Goal: Feedback & Contribution: Contribute content

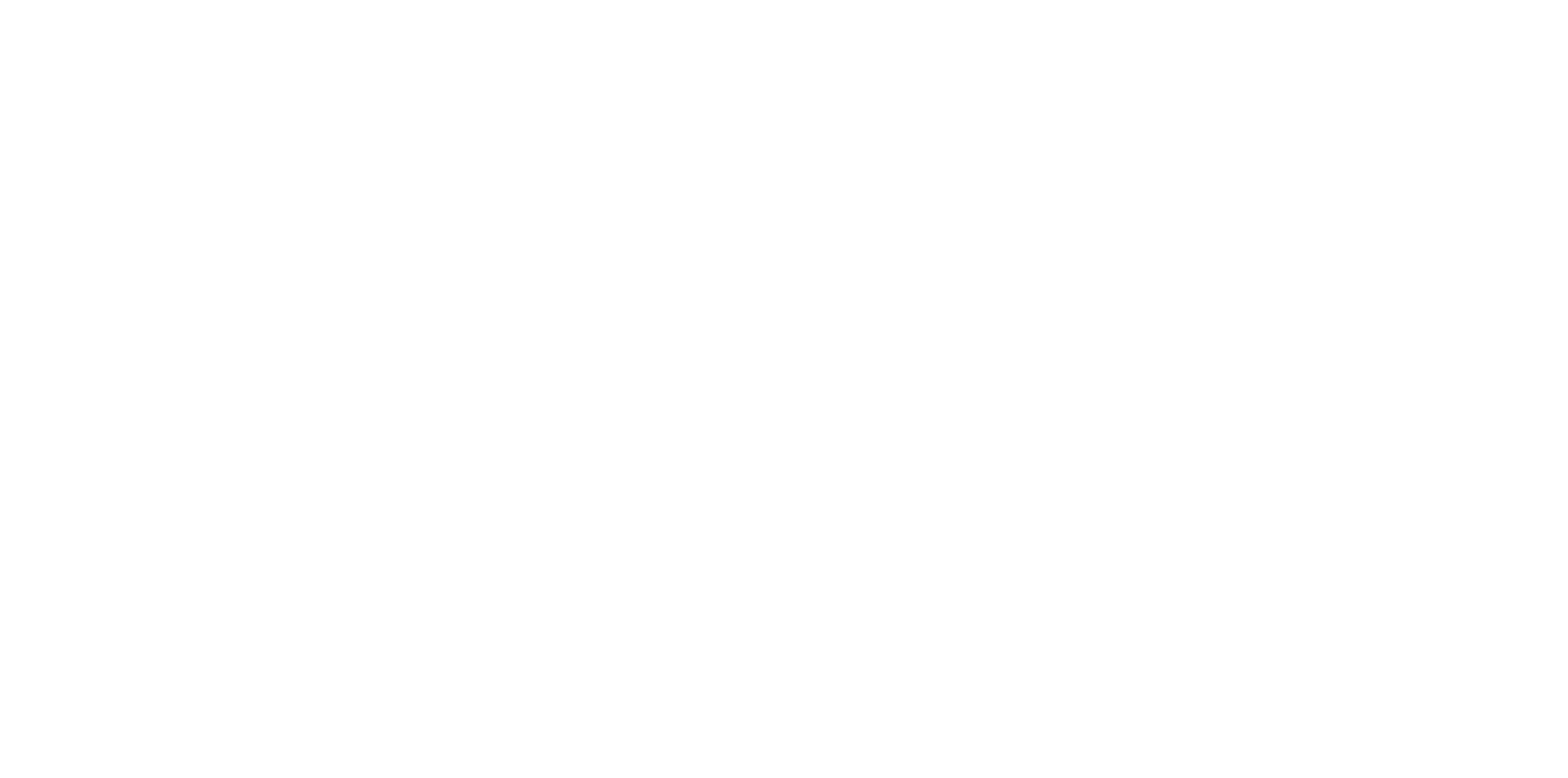
click at [548, 0] on html at bounding box center [784, 0] width 1568 height 0
click at [767, 0] on html at bounding box center [784, 0] width 1568 height 0
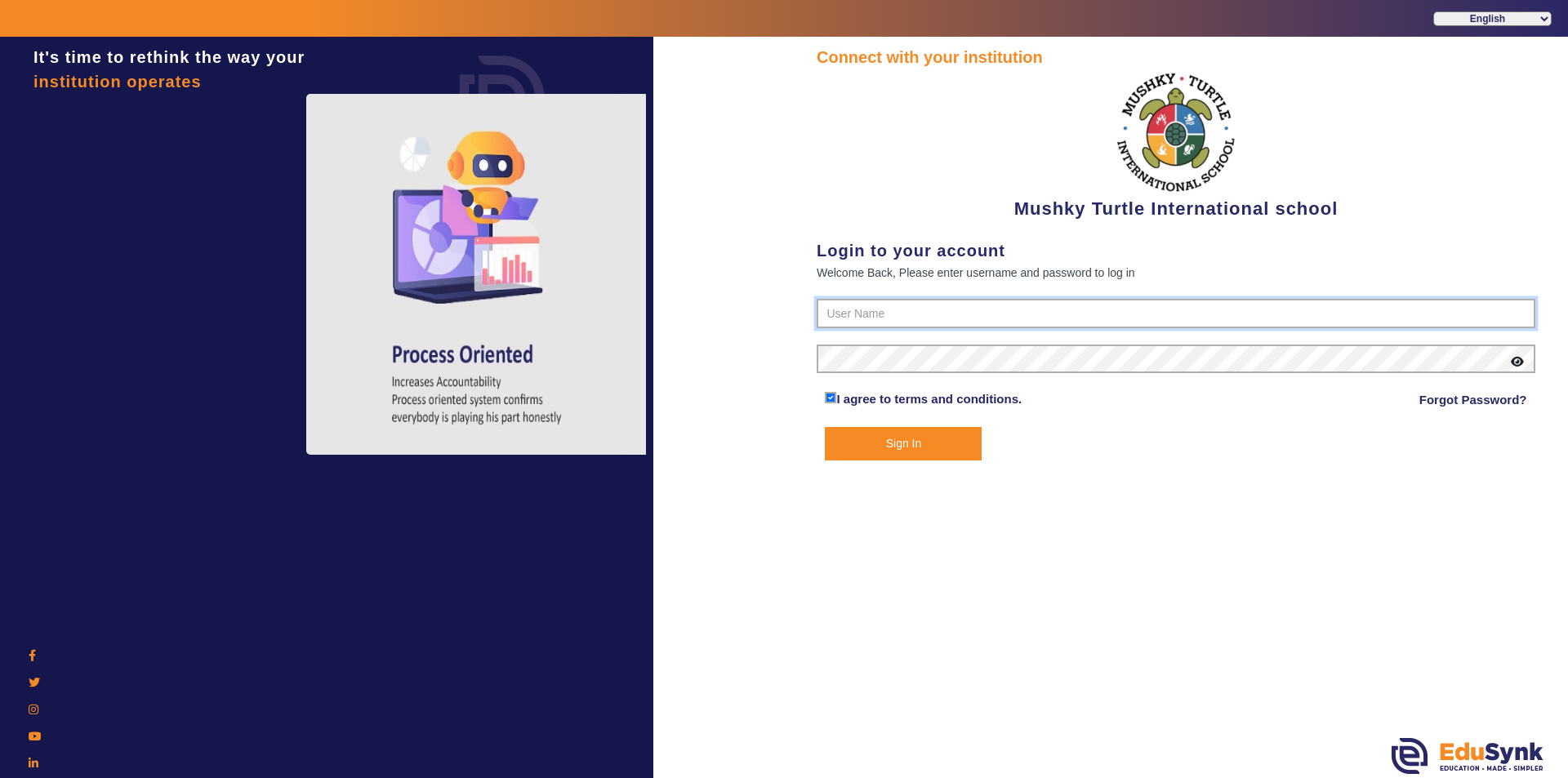
type input "9950605811"
click at [917, 441] on button "Sign In" at bounding box center [903, 443] width 156 height 33
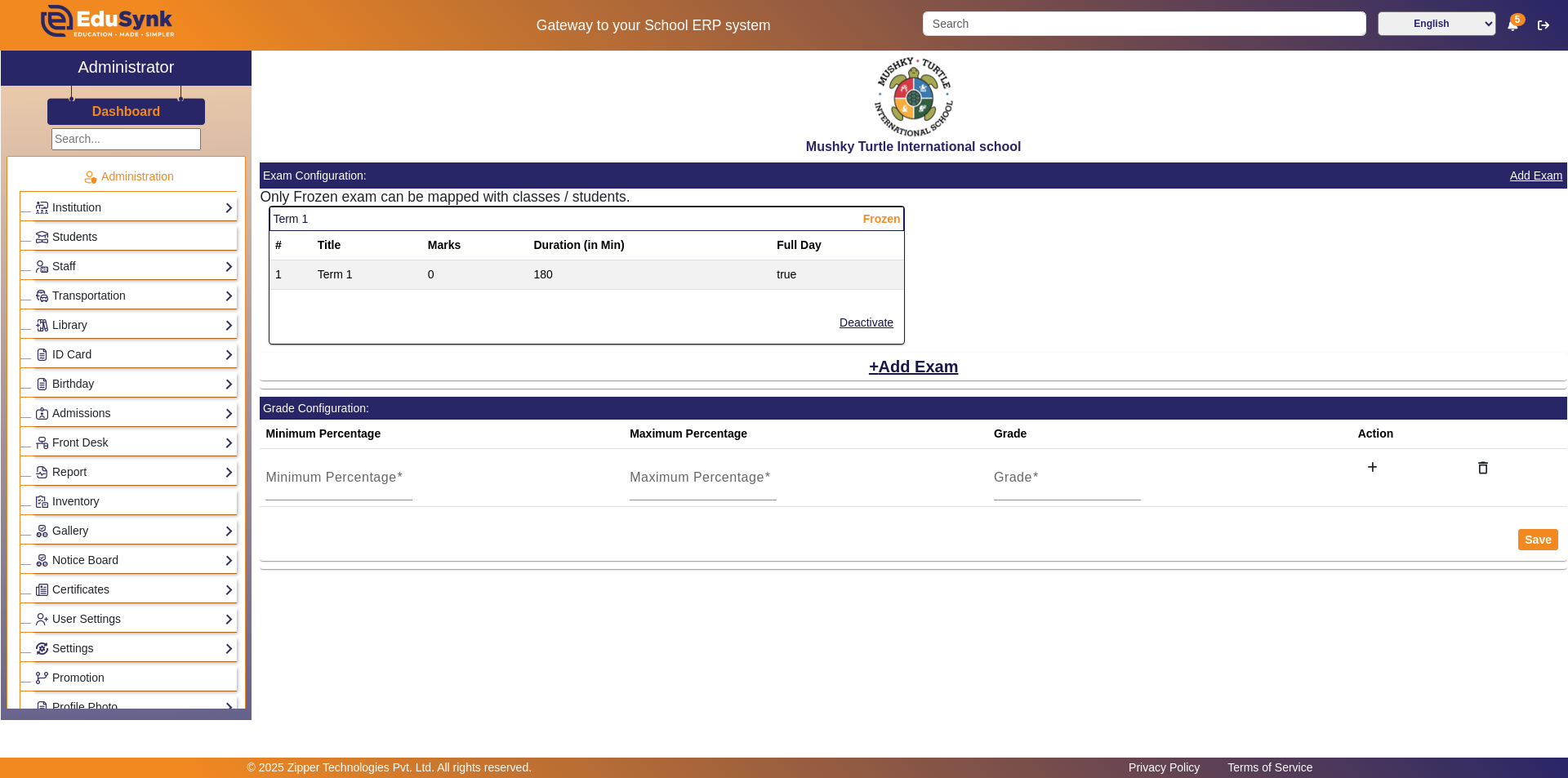
click at [133, 233] on link "Students" at bounding box center [134, 237] width 199 height 18
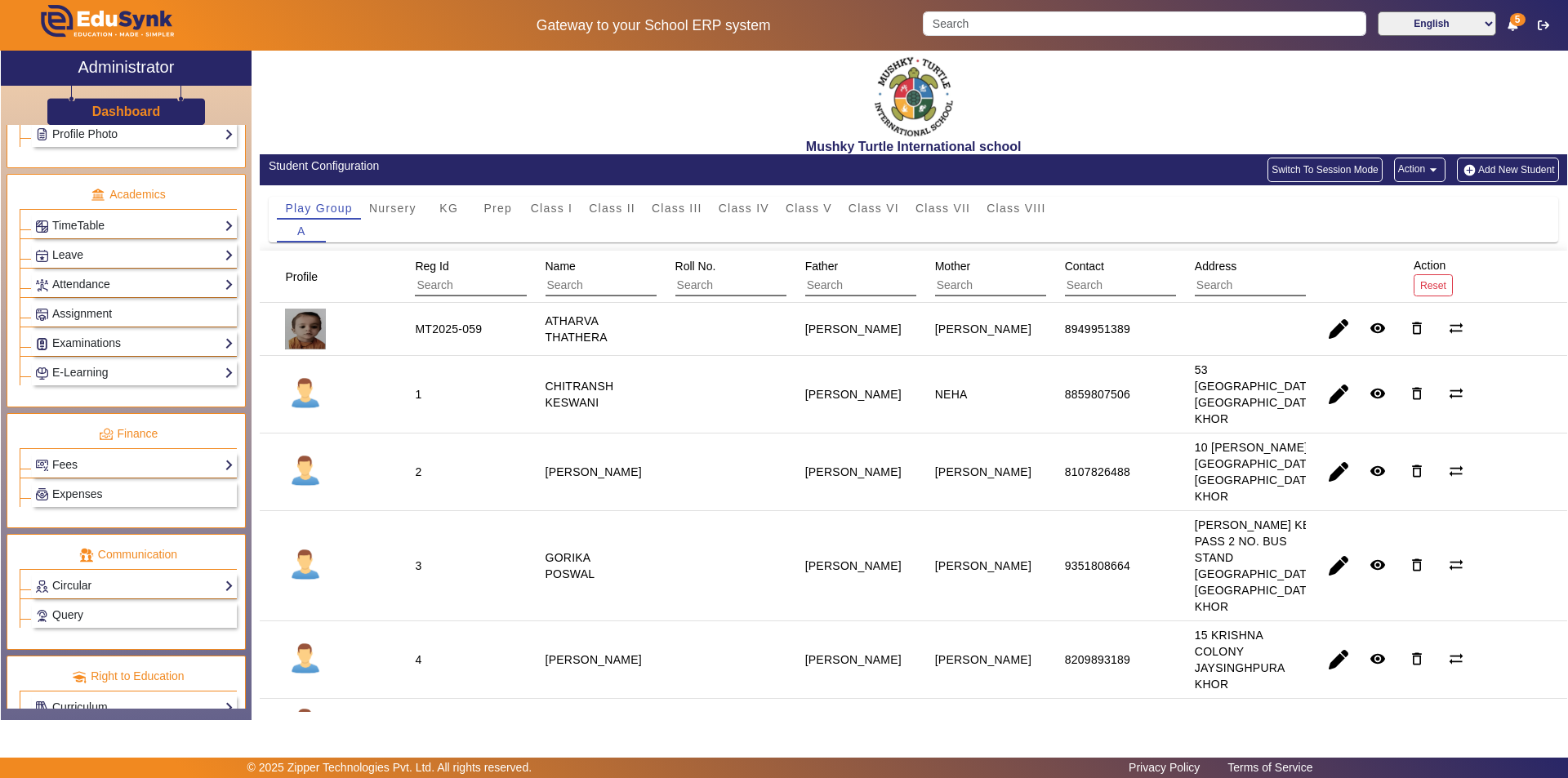
scroll to position [605, 0]
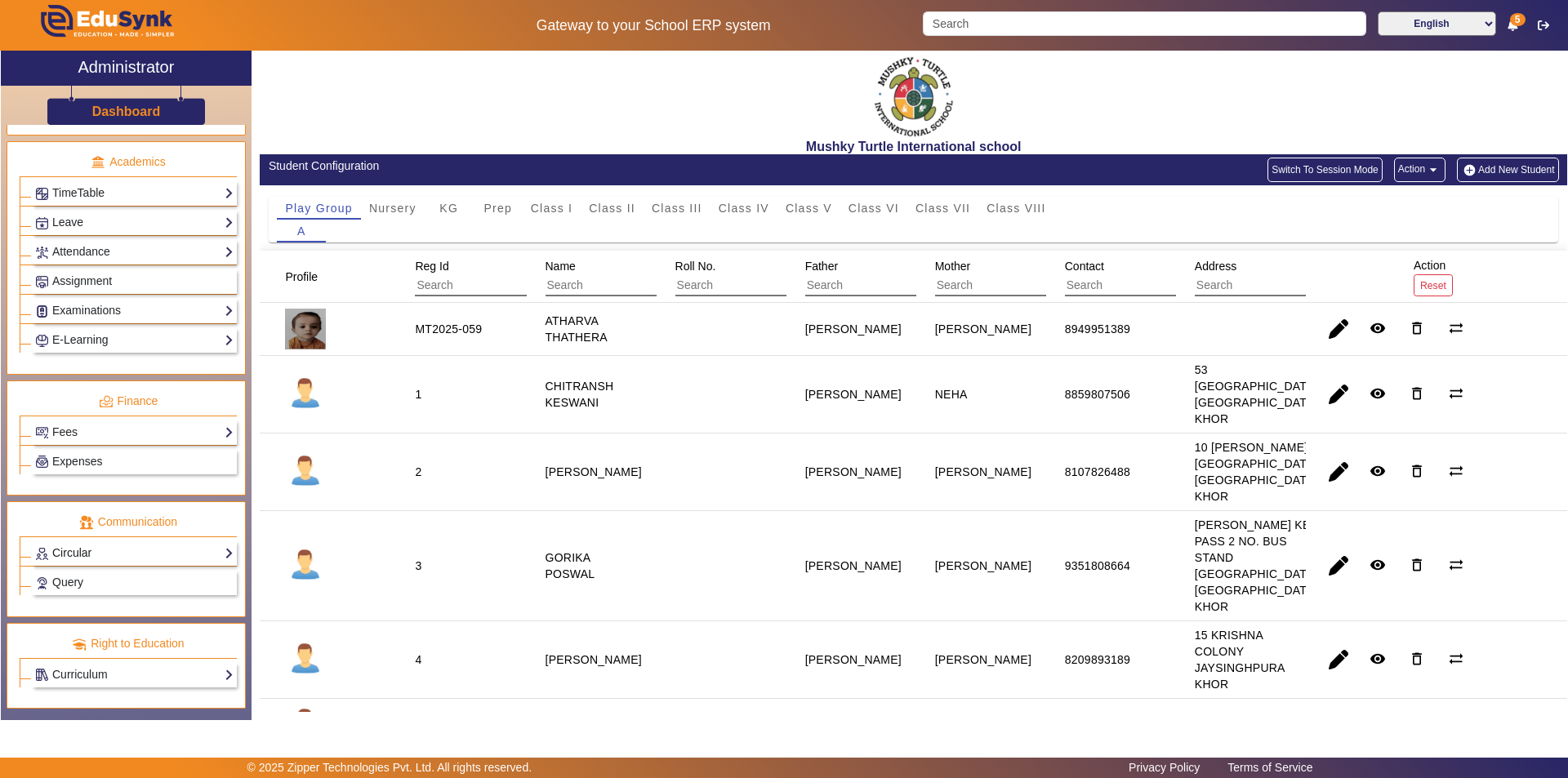
click at [93, 551] on link "Circular" at bounding box center [134, 553] width 199 height 18
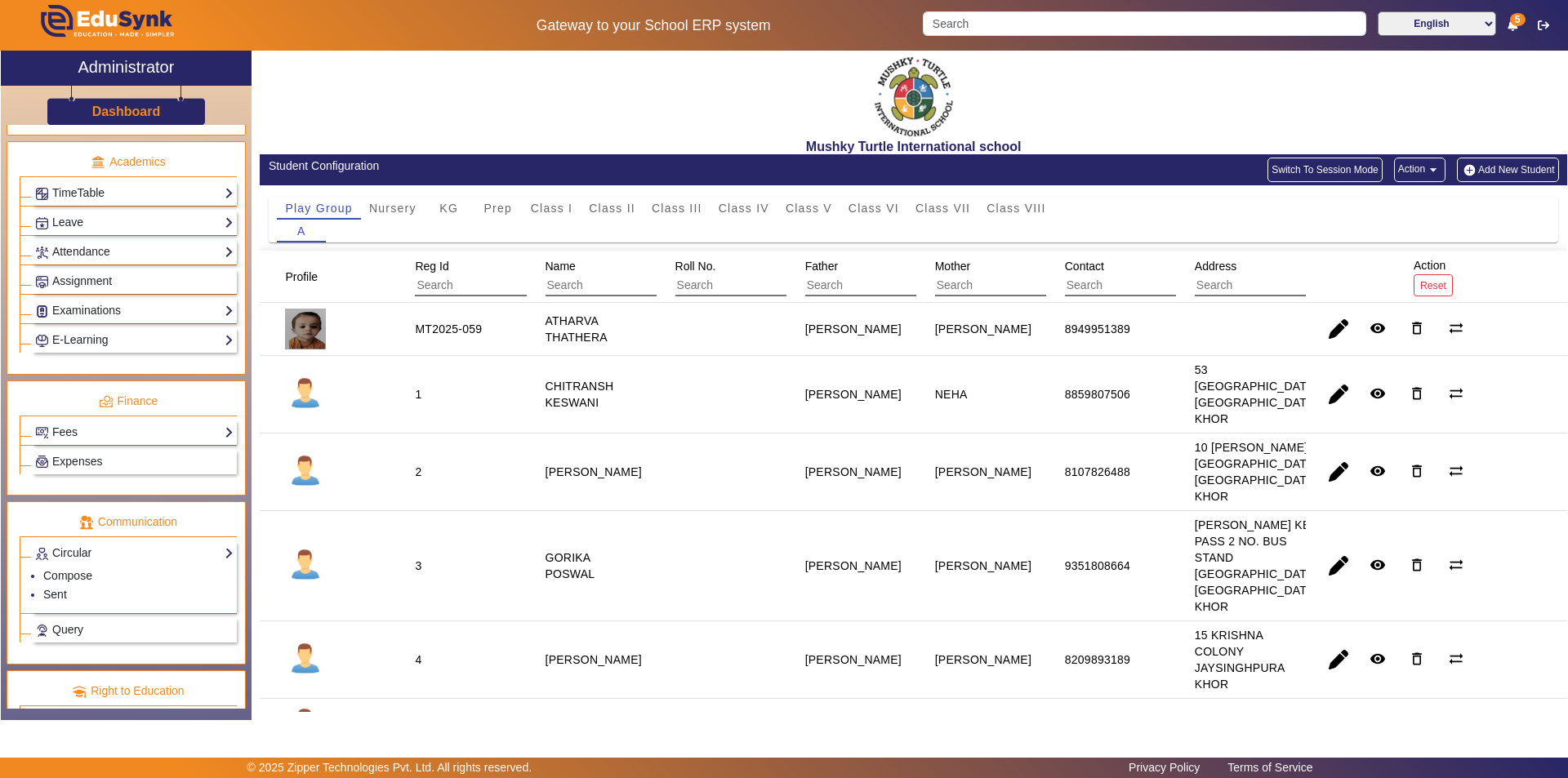
click at [187, 517] on p "Communication" at bounding box center [128, 521] width 217 height 17
click at [195, 518] on p "Communication" at bounding box center [128, 521] width 217 height 17
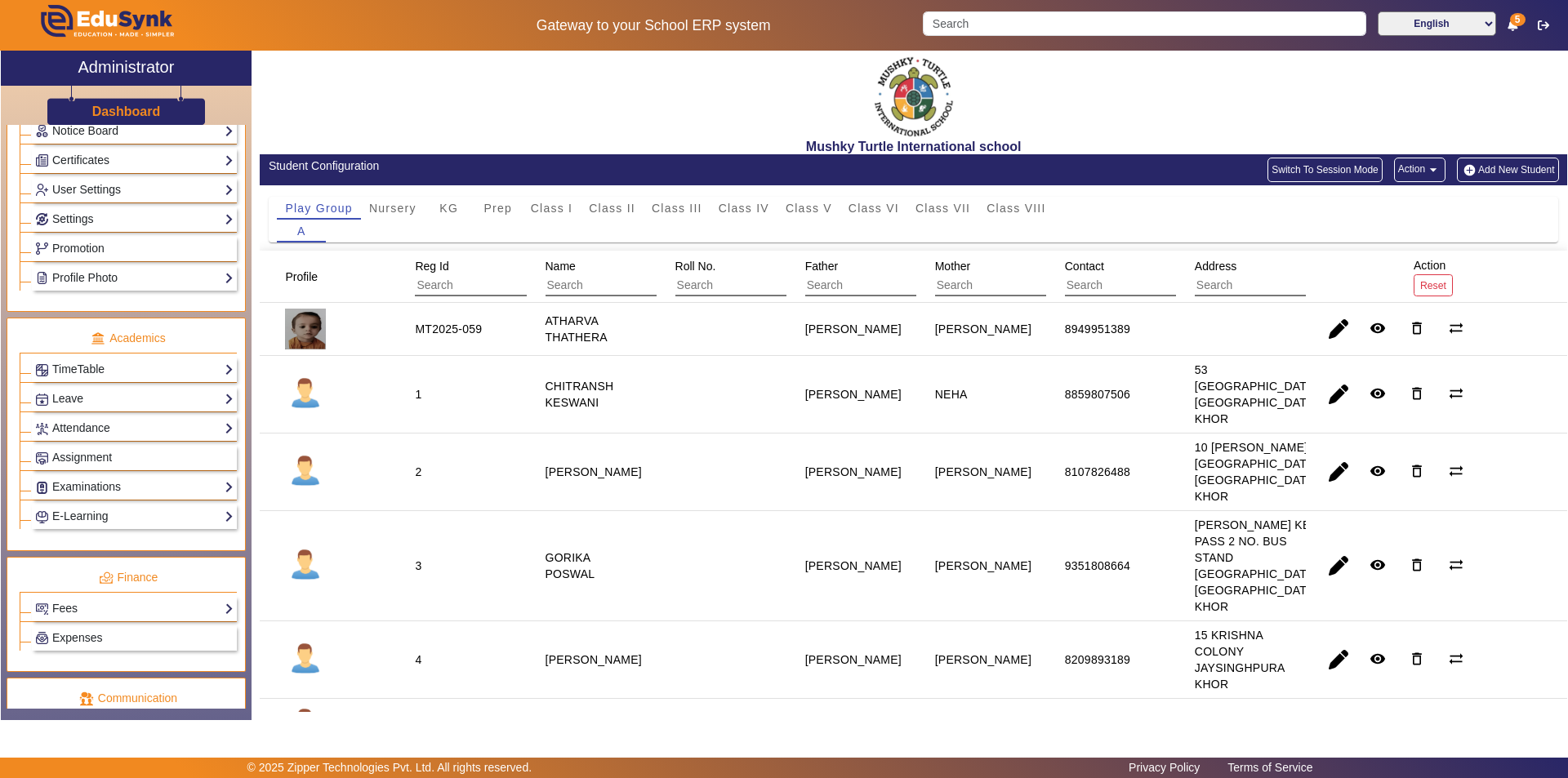
scroll to position [408, 0]
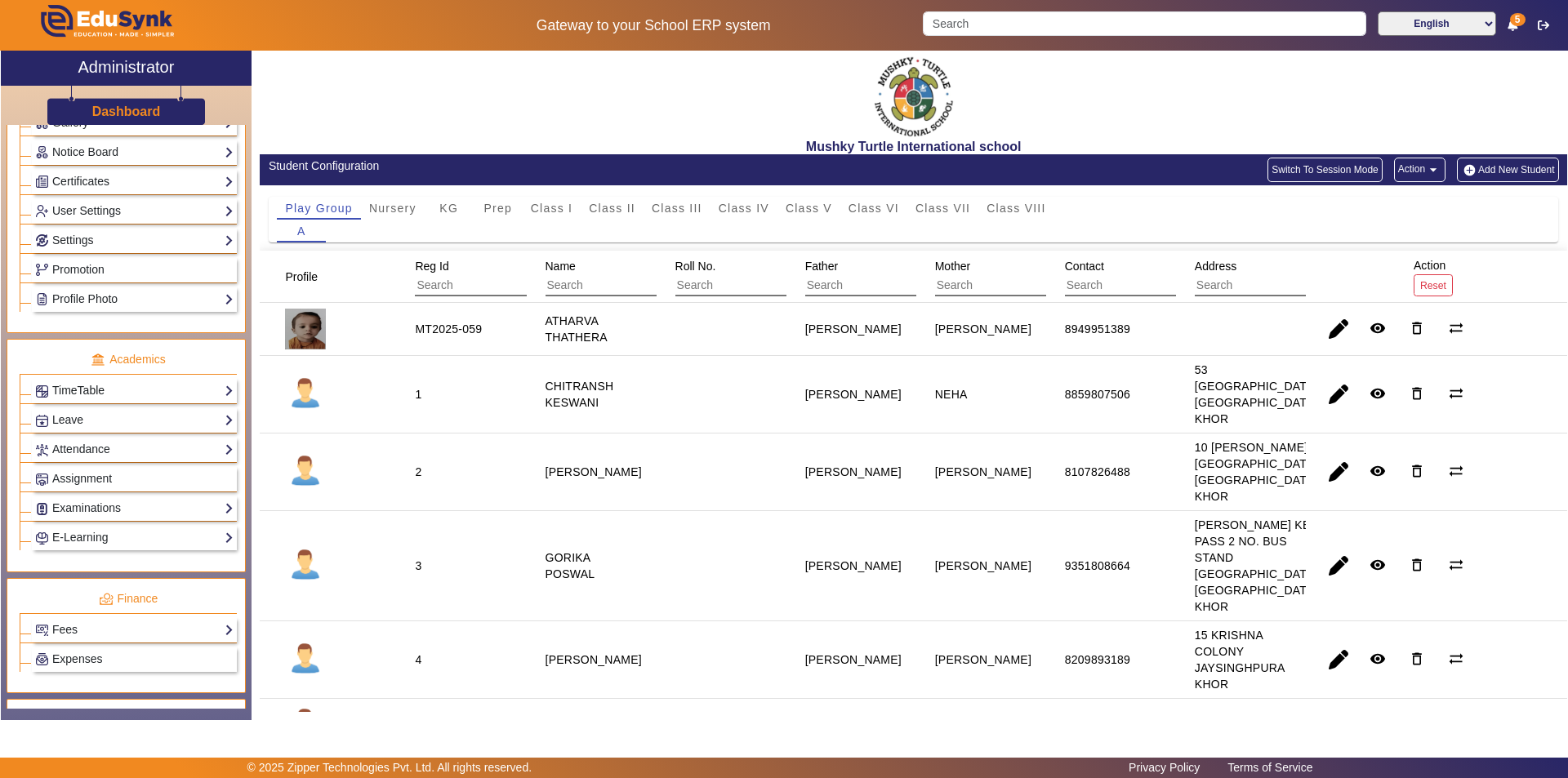
click at [132, 385] on link "TimeTable" at bounding box center [134, 390] width 199 height 18
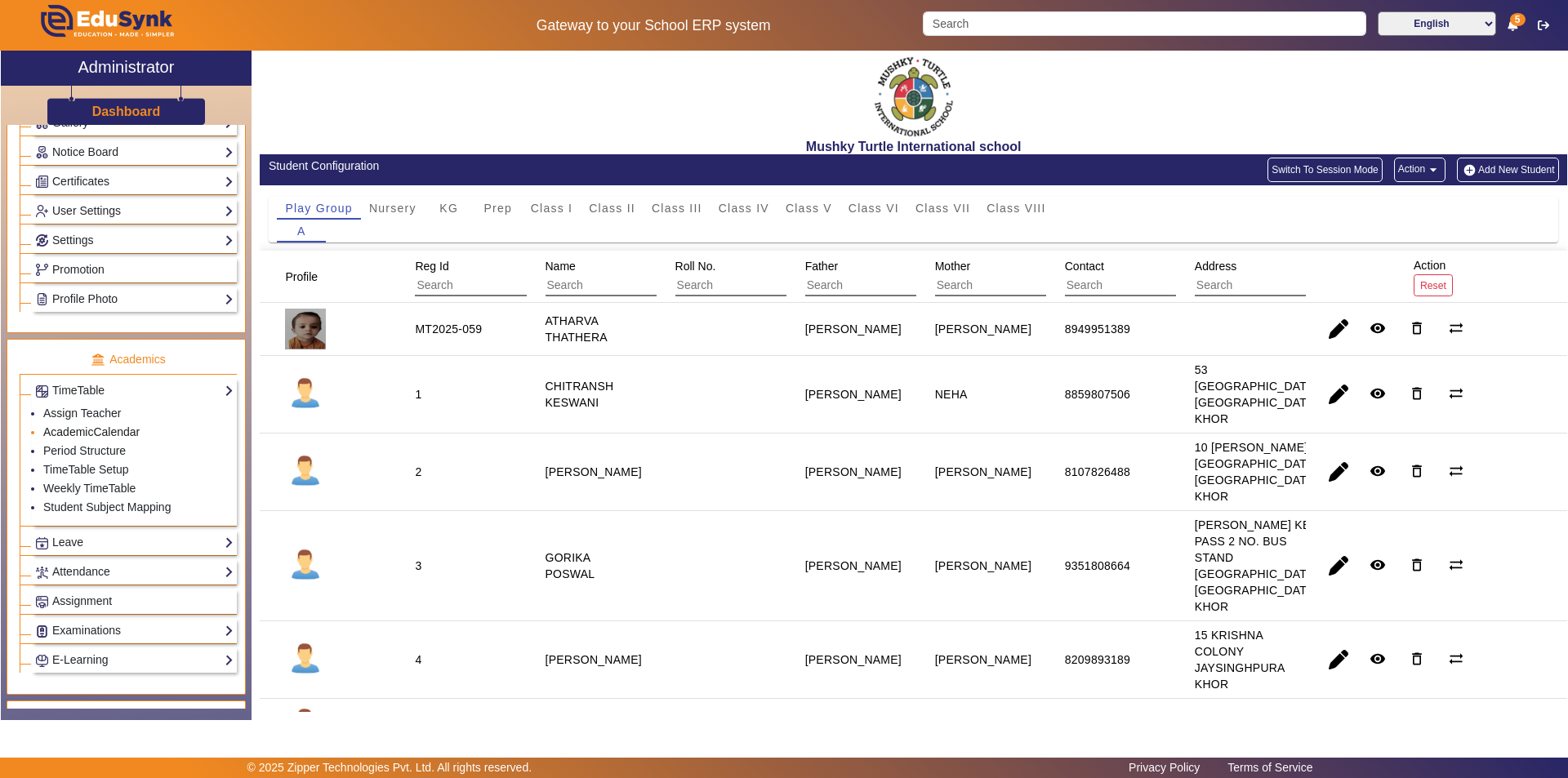
click at [121, 431] on link "AcademicCalendar" at bounding box center [91, 431] width 97 height 13
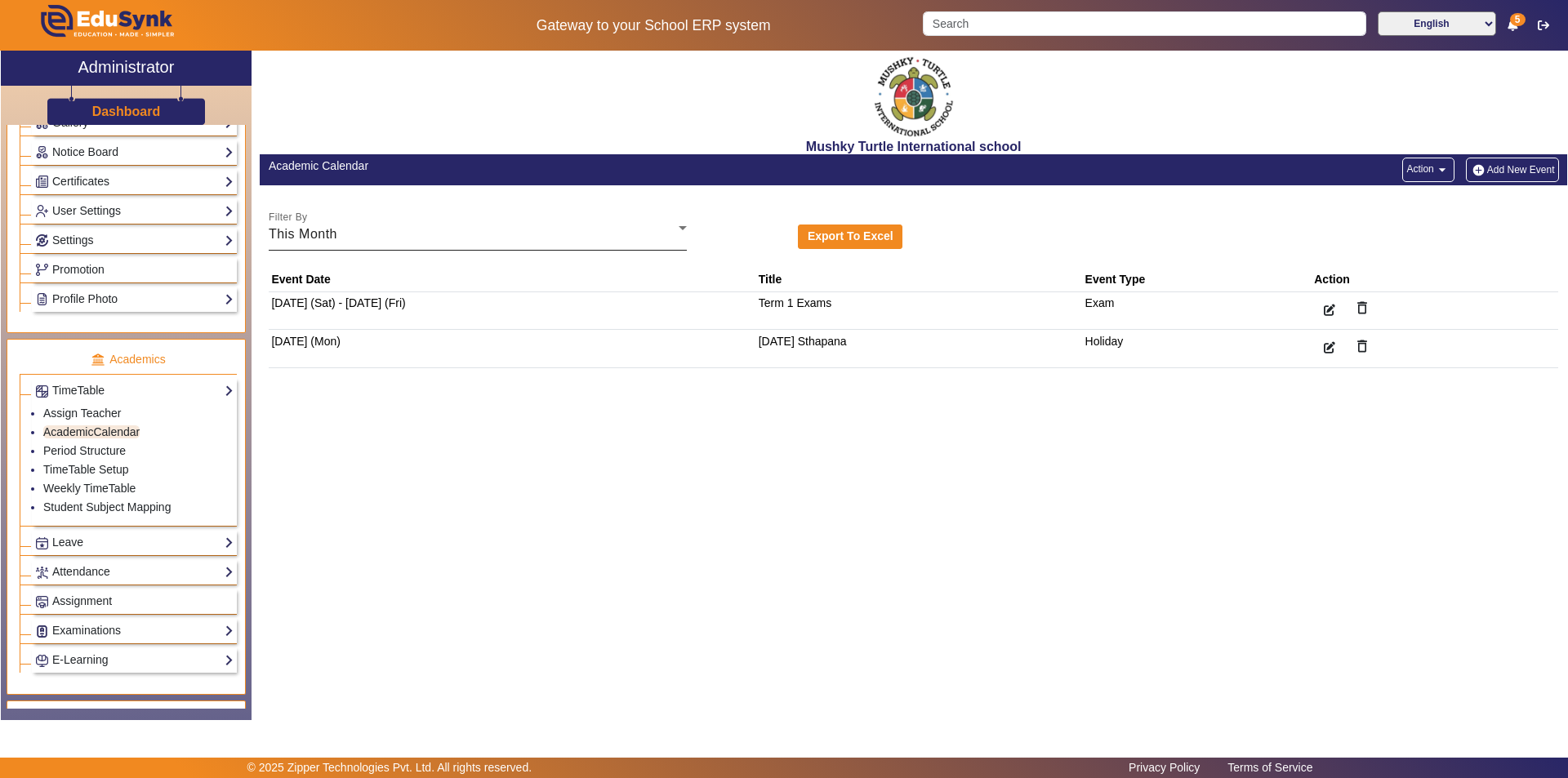
click at [661, 239] on div "This Month" at bounding box center [474, 234] width 410 height 19
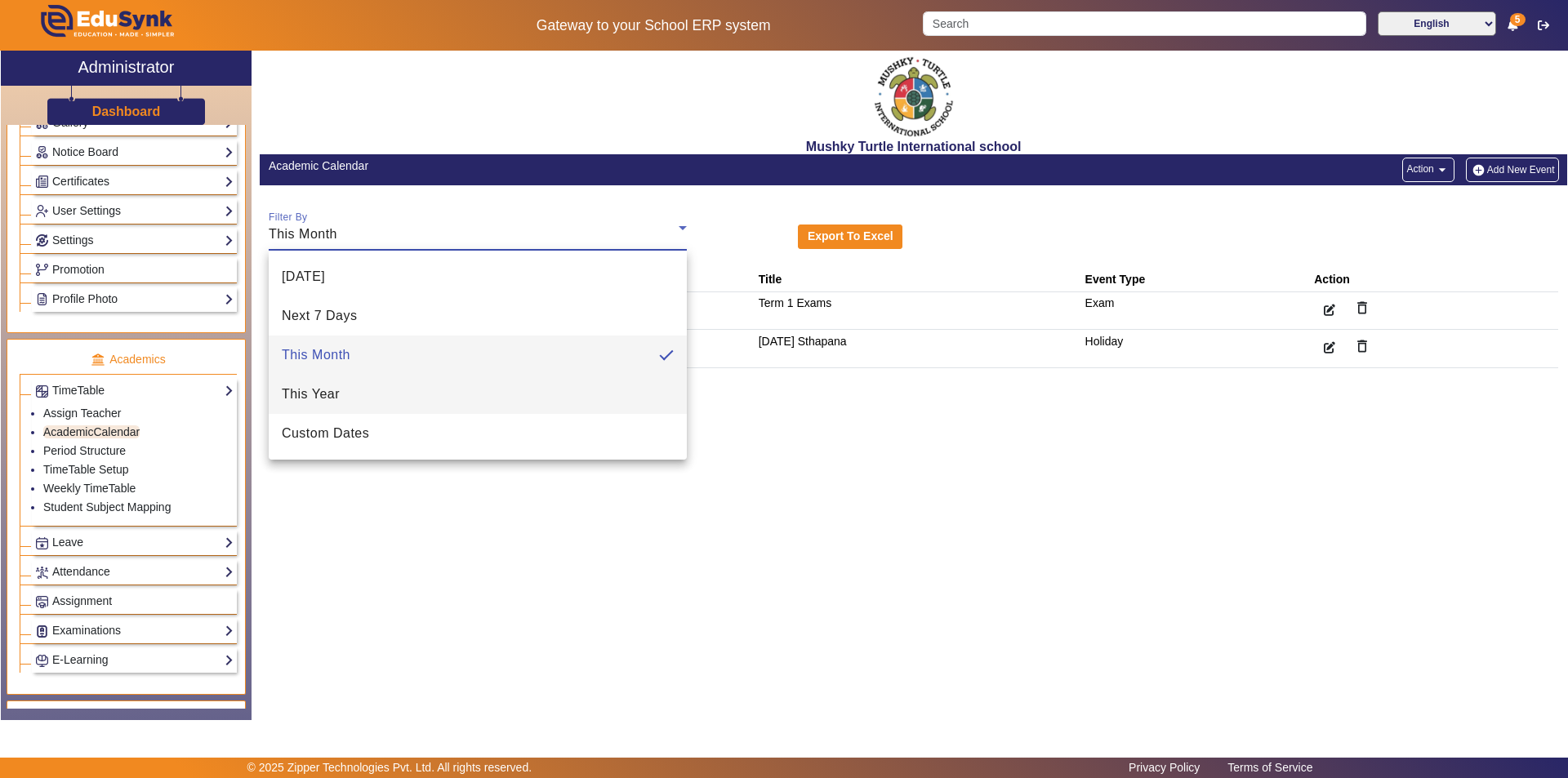
click at [388, 399] on mat-option "This Year" at bounding box center [478, 394] width 419 height 40
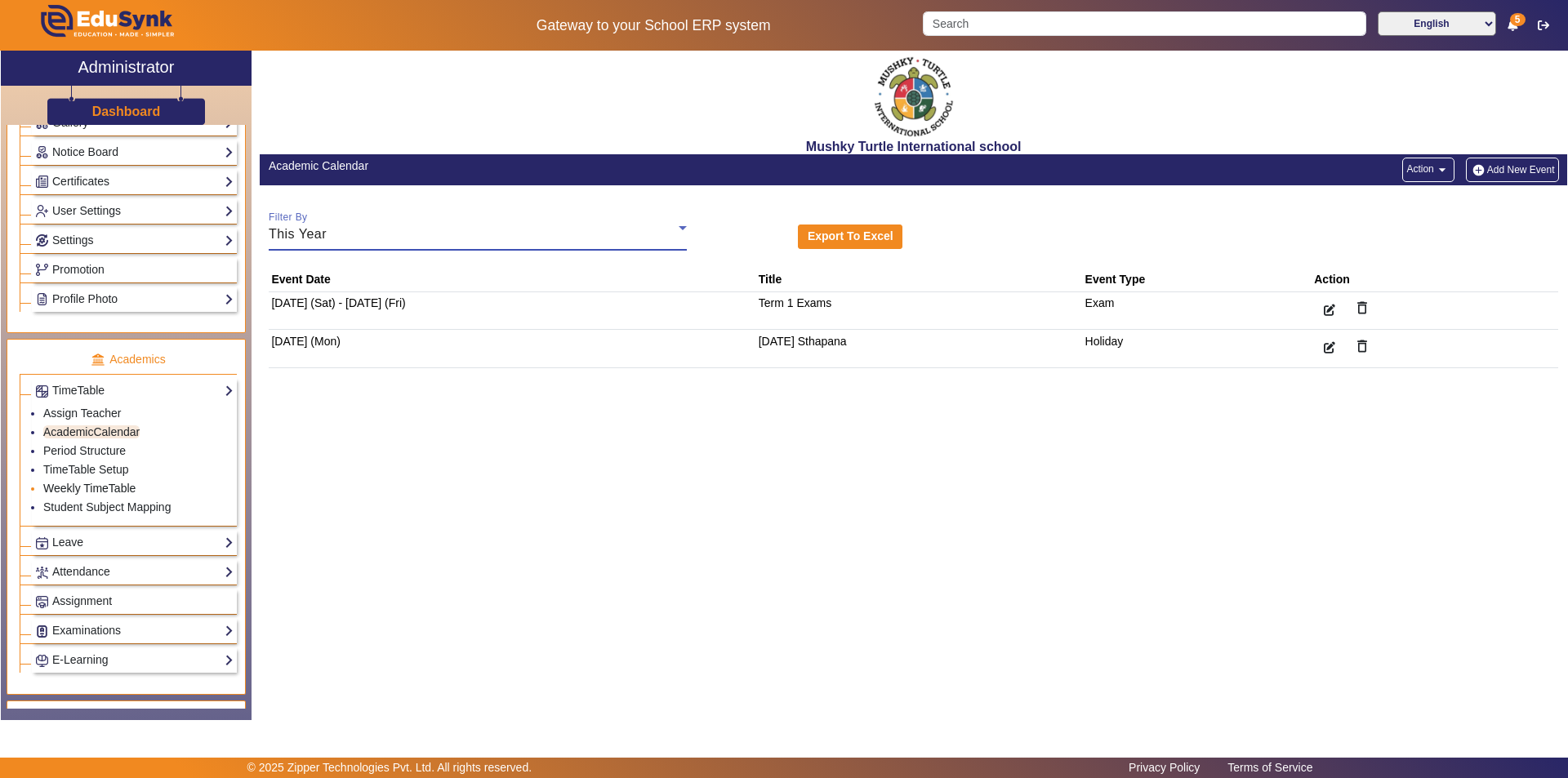
click at [113, 488] on link "Weekly TimeTable" at bounding box center [89, 488] width 92 height 13
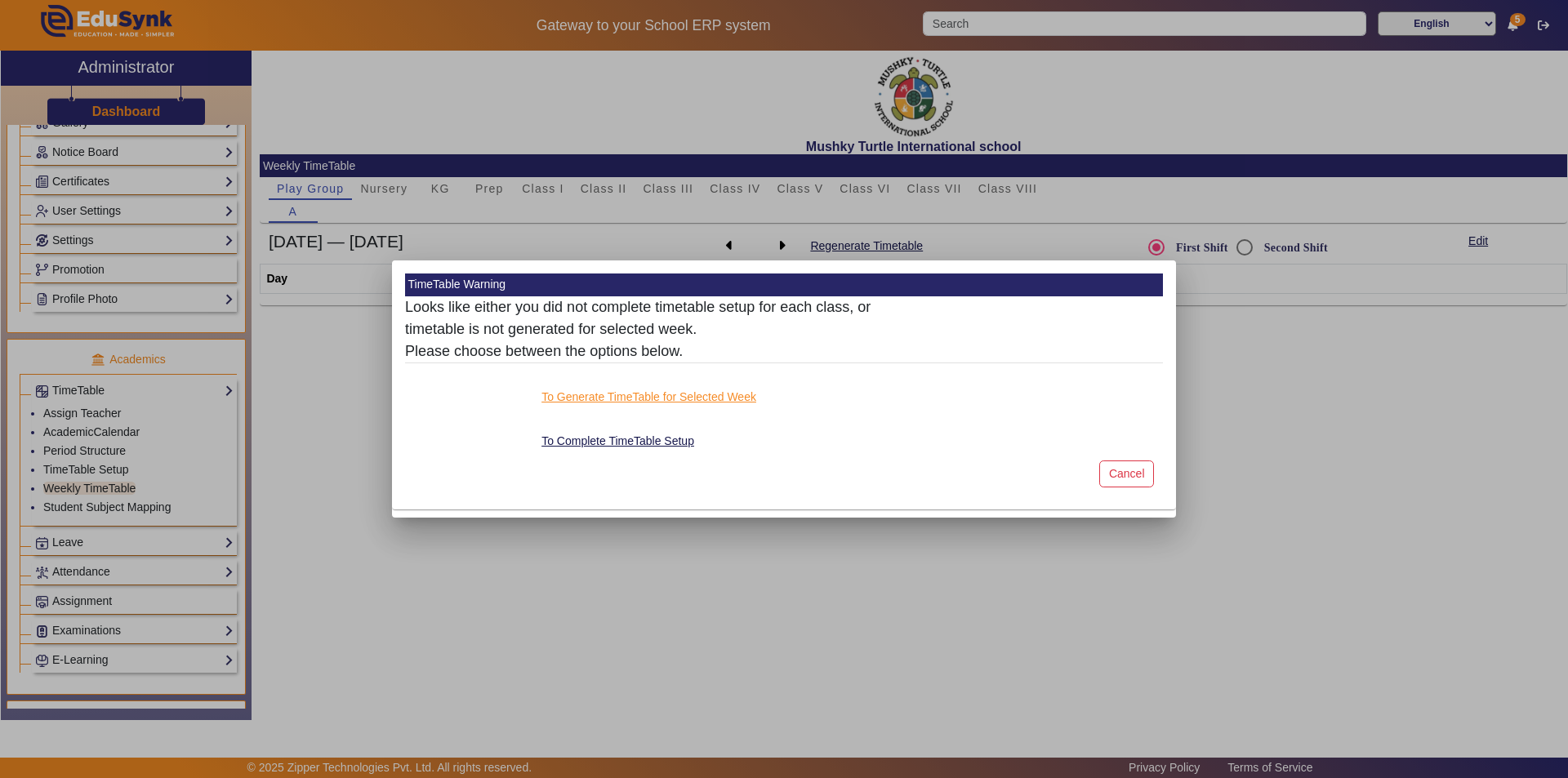
click at [643, 392] on button "To Generate TimeTable for Selected Week" at bounding box center [649, 397] width 218 height 20
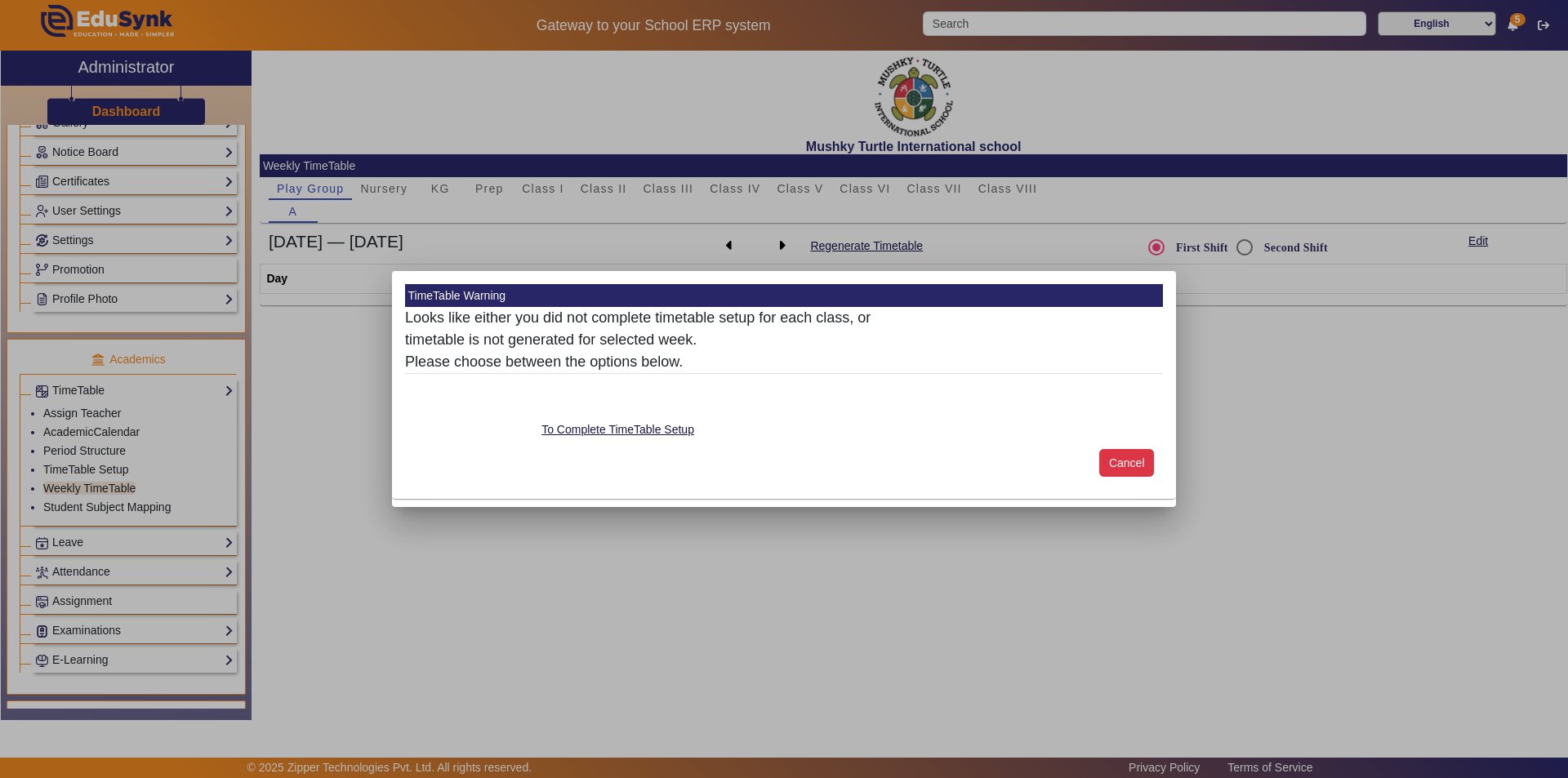
click at [1122, 467] on button "Cancel" at bounding box center [1125, 463] width 54 height 28
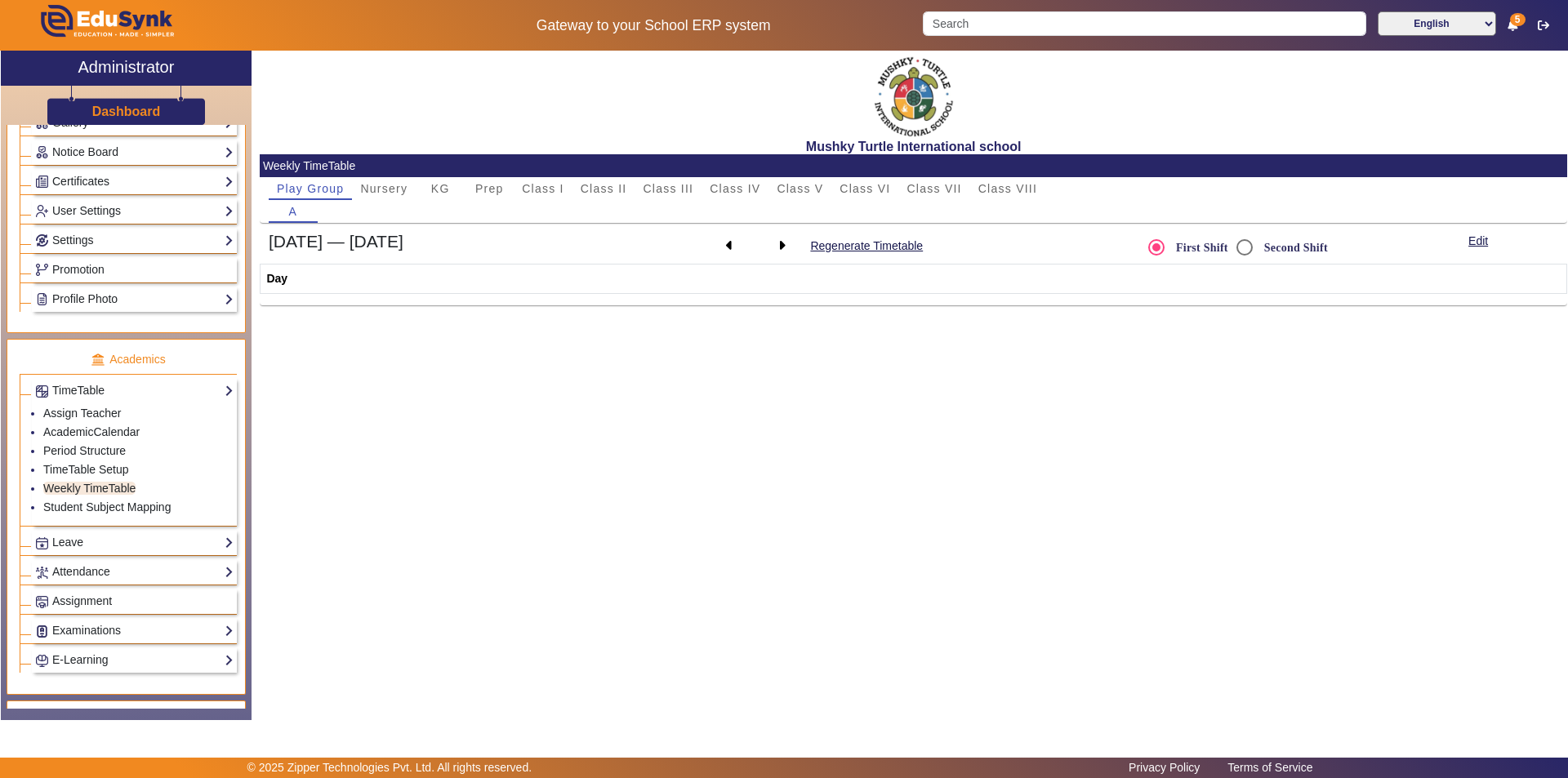
click at [561, 380] on div "Mushky Turtle International school Weekly TimeTable Play Group Nursery KG Prep …" at bounding box center [908, 376] width 1315 height 652
click at [540, 274] on th "Day" at bounding box center [914, 279] width 1307 height 29
click at [844, 242] on button "Regenerate Timetable" at bounding box center [866, 246] width 116 height 20
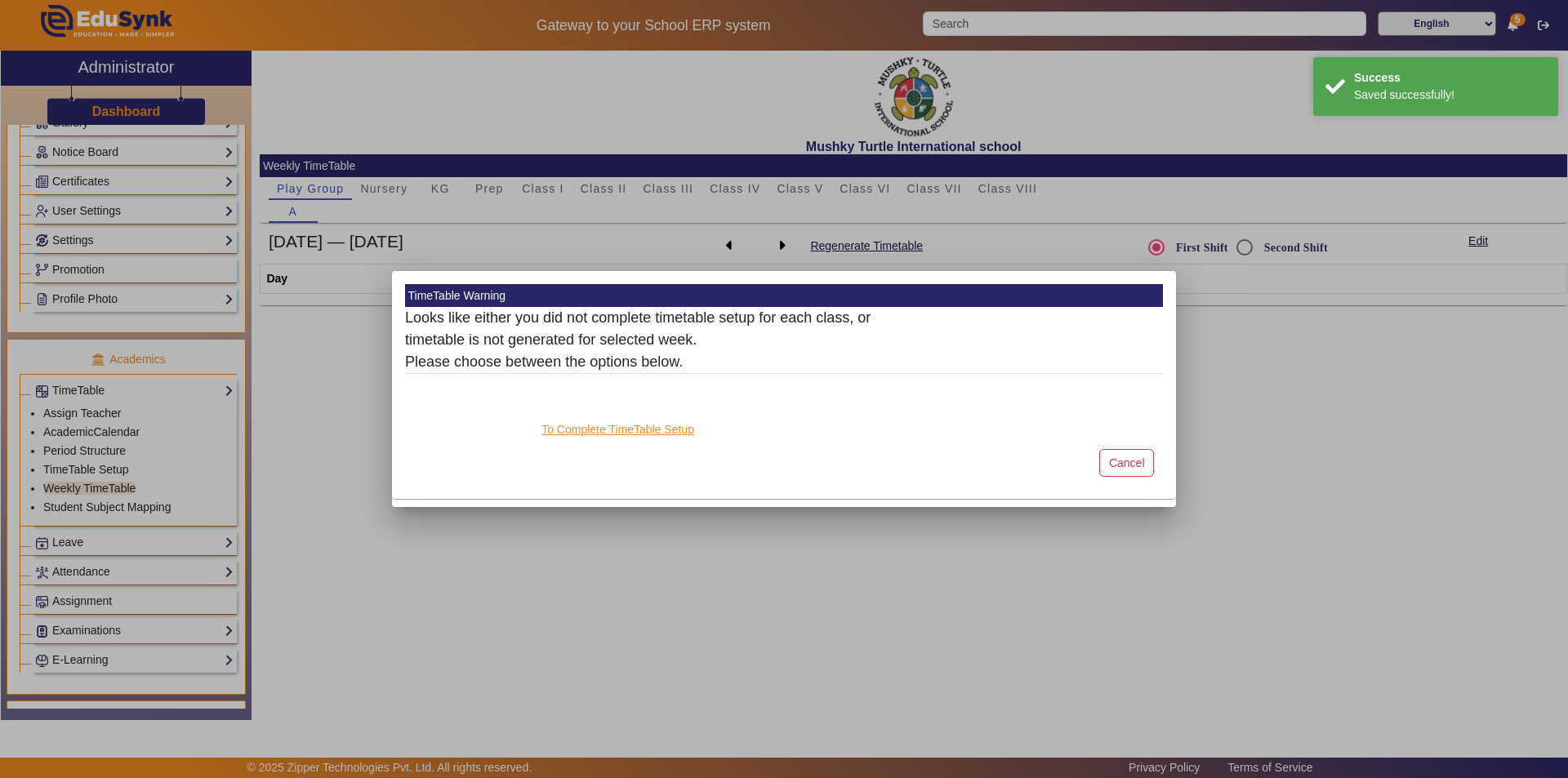
click at [602, 430] on button "To Complete TimeTable Setup" at bounding box center [617, 429] width 156 height 20
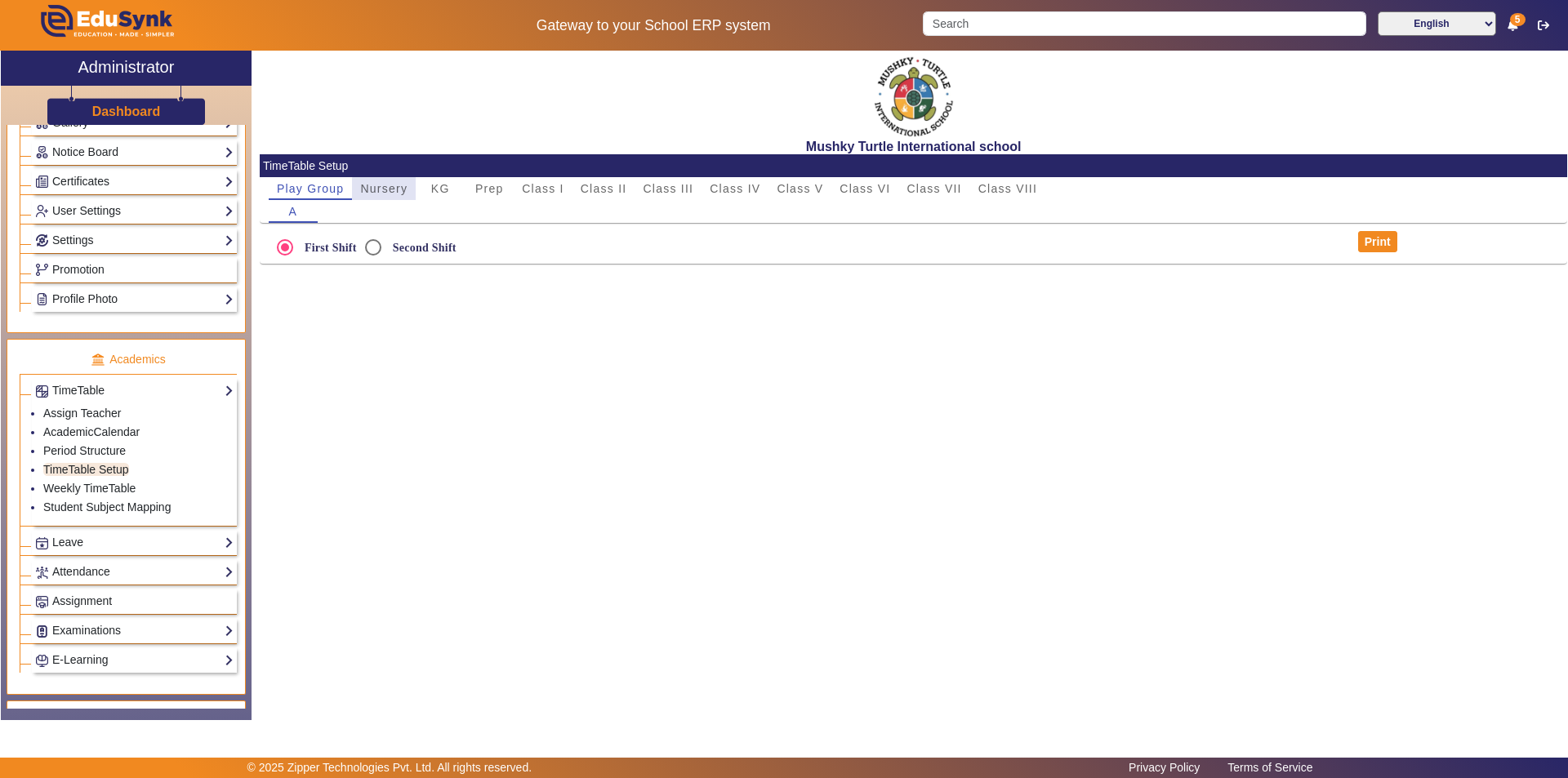
click at [395, 190] on span "Nursery" at bounding box center [383, 189] width 47 height 11
click at [445, 189] on span "KG" at bounding box center [440, 189] width 18 height 11
click at [317, 185] on span "Play Group" at bounding box center [311, 189] width 68 height 11
click at [374, 243] on input "Second Shift" at bounding box center [373, 246] width 32 height 32
radio input "true"
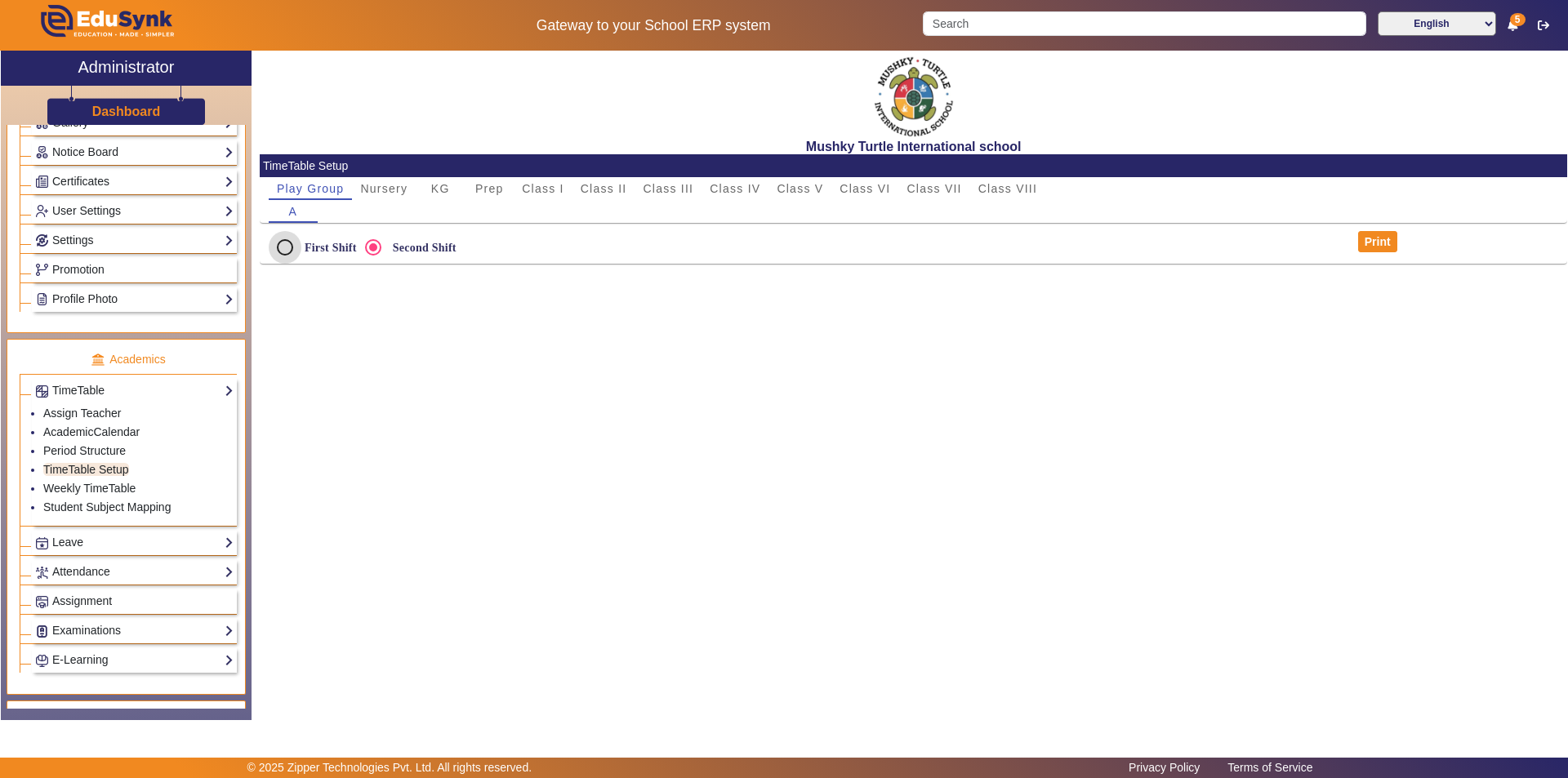
click at [282, 246] on input "First Shift" at bounding box center [284, 246] width 32 height 32
radio input "true"
click at [98, 485] on link "Weekly TimeTable" at bounding box center [89, 488] width 92 height 13
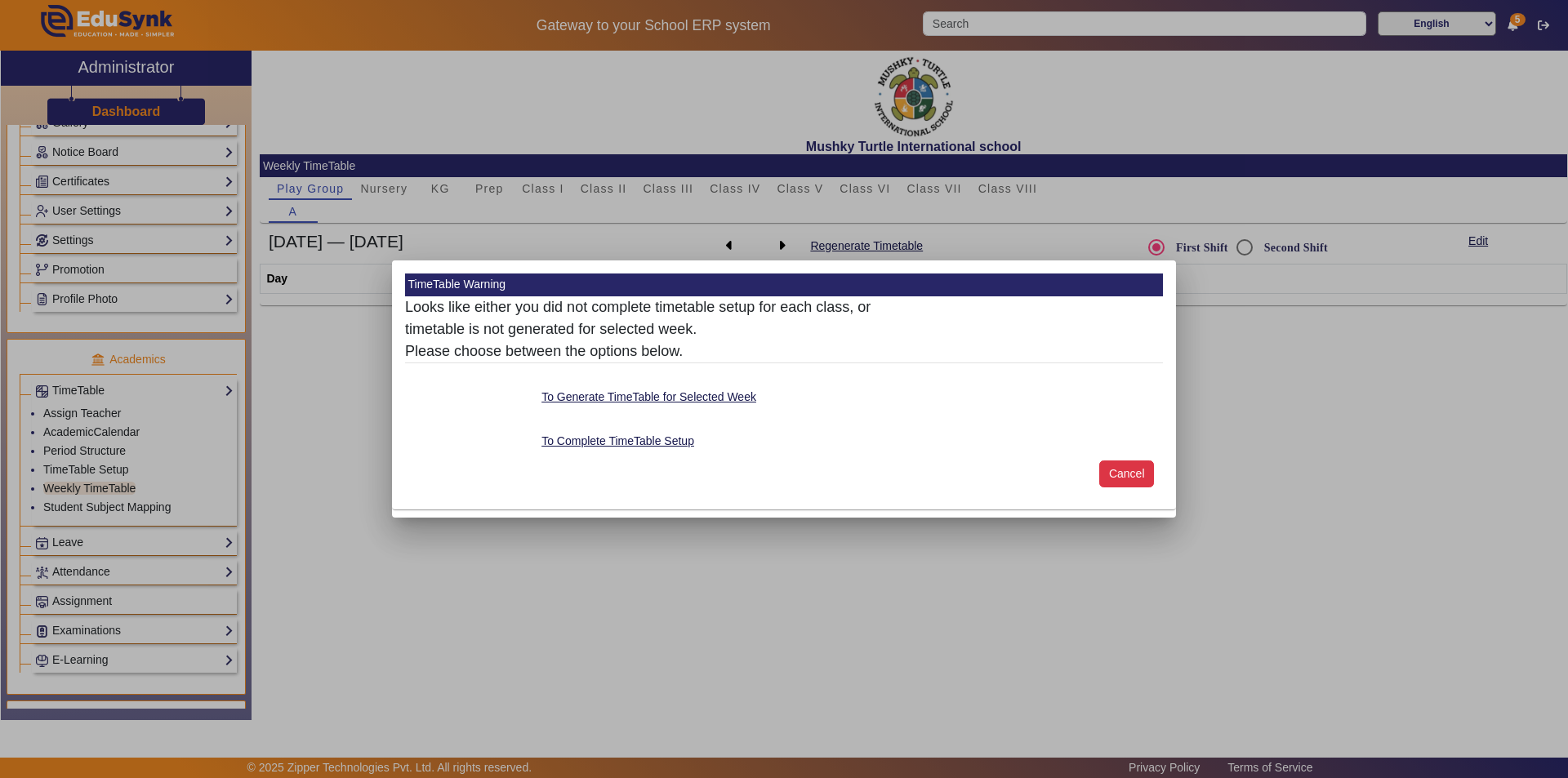
click at [1116, 470] on button "Cancel" at bounding box center [1125, 474] width 54 height 28
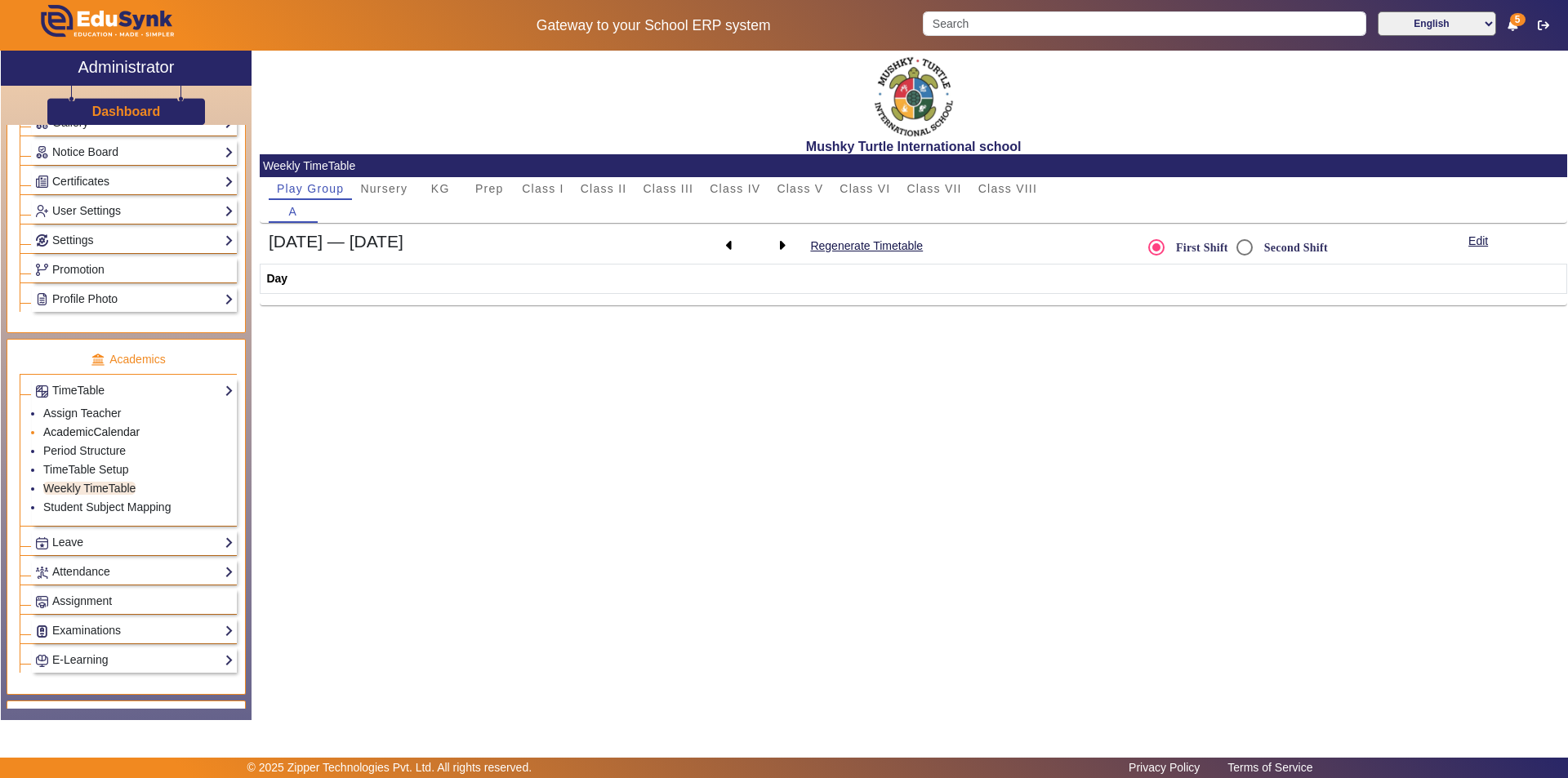
click at [119, 430] on link "AcademicCalendar" at bounding box center [91, 431] width 97 height 13
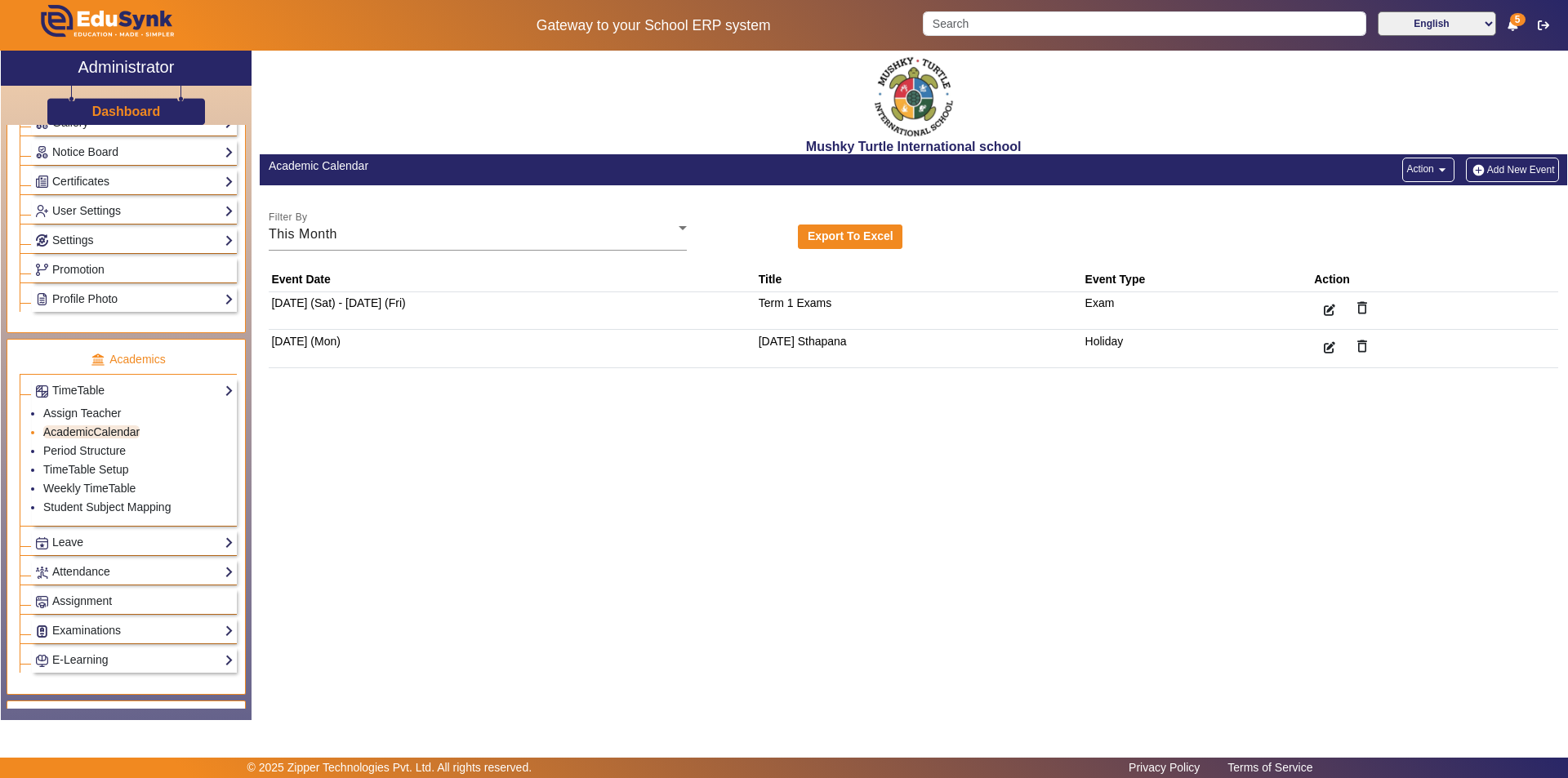
click at [123, 430] on link "AcademicCalendar" at bounding box center [91, 431] width 97 height 13
click at [805, 303] on td "Term 1 Exams" at bounding box center [918, 311] width 327 height 39
click at [826, 308] on td "Term 1 Exams" at bounding box center [918, 311] width 327 height 39
click at [1499, 166] on button "Add New Event" at bounding box center [1512, 169] width 93 height 25
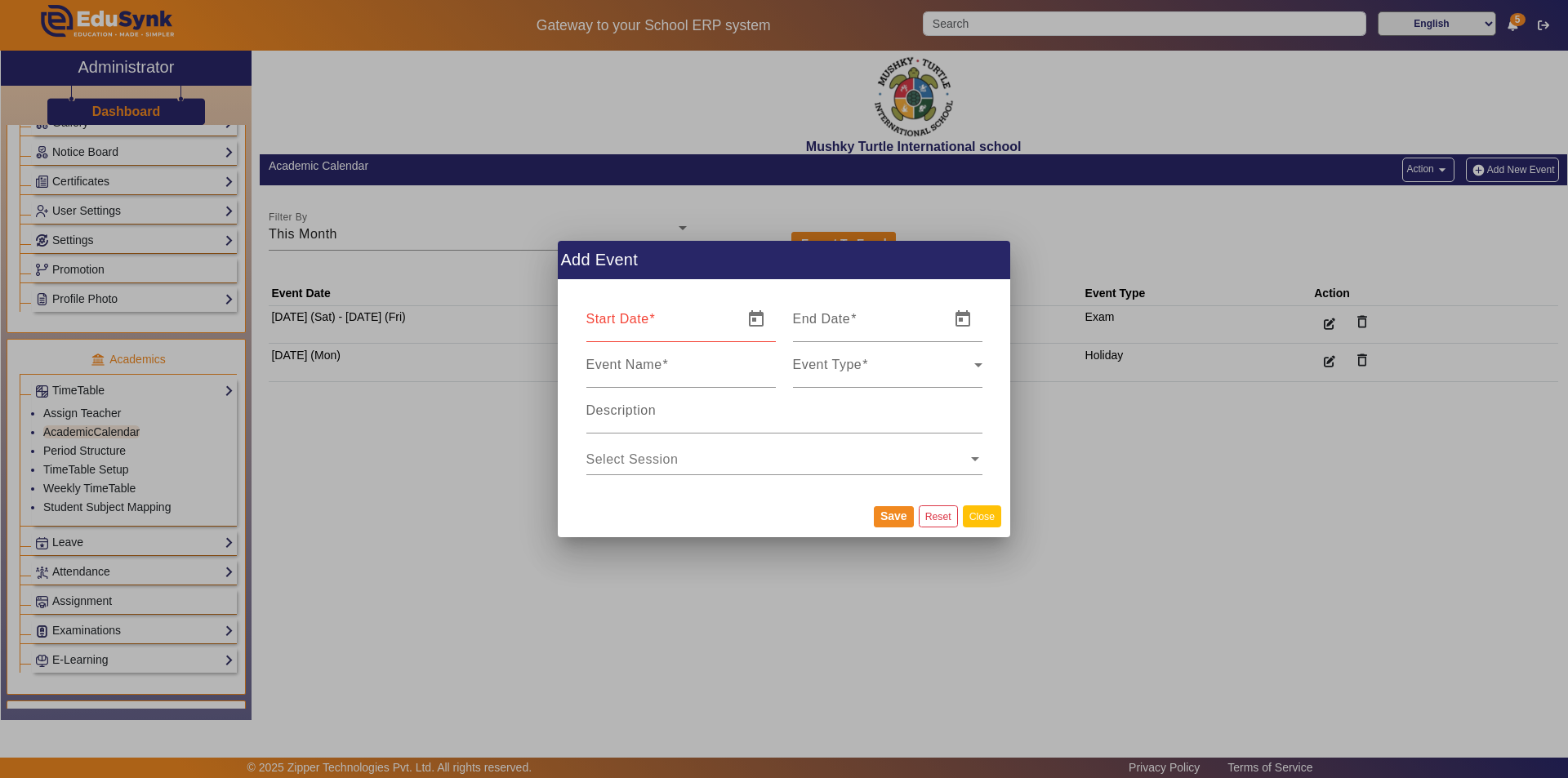
click at [981, 517] on button "Close" at bounding box center [982, 516] width 39 height 22
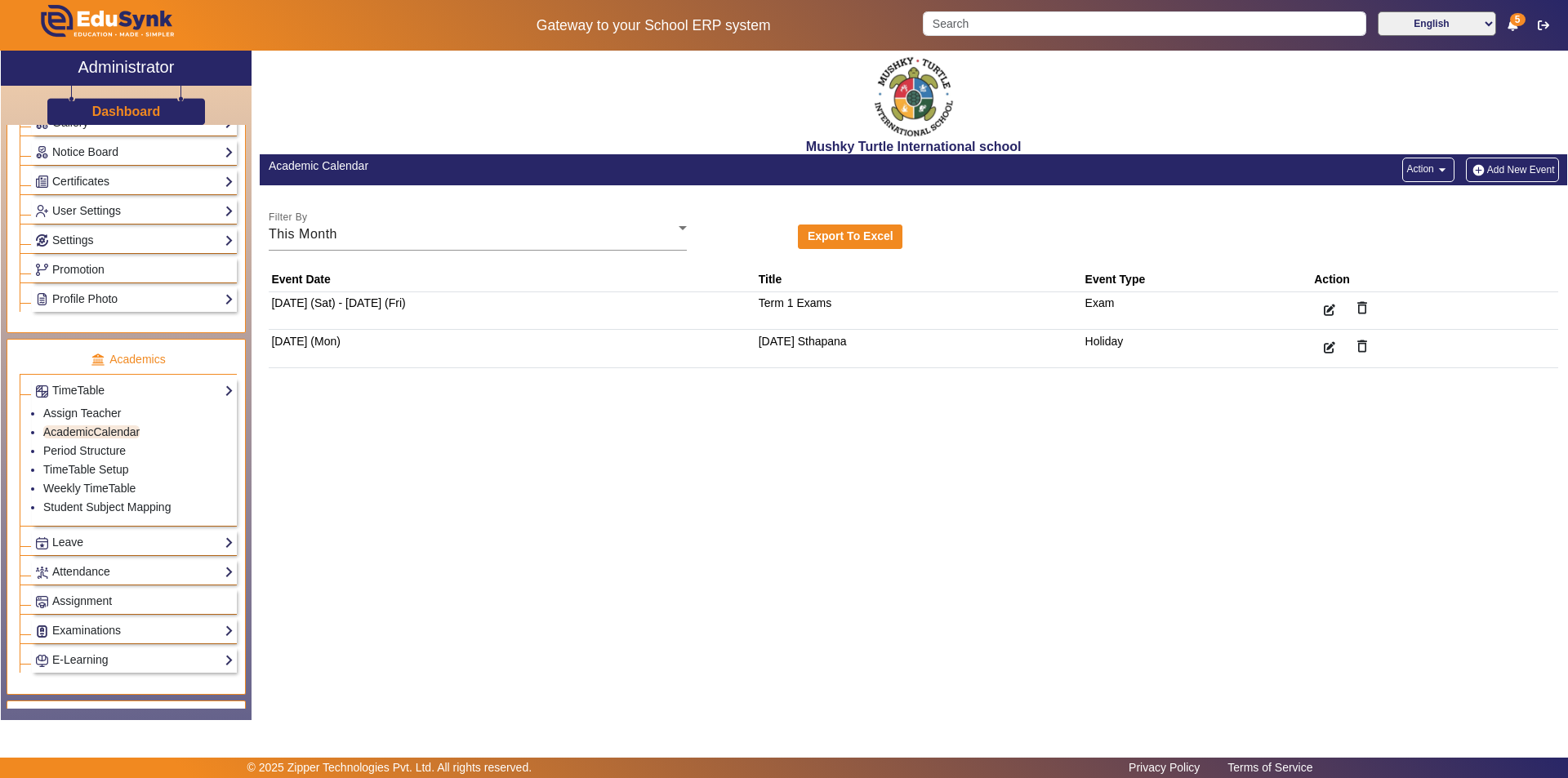
click at [1438, 169] on mat-icon "arrow_drop_down" at bounding box center [1442, 170] width 17 height 17
click at [1236, 217] on div at bounding box center [784, 389] width 1568 height 778
click at [116, 485] on link "Weekly TimeTable" at bounding box center [89, 488] width 92 height 13
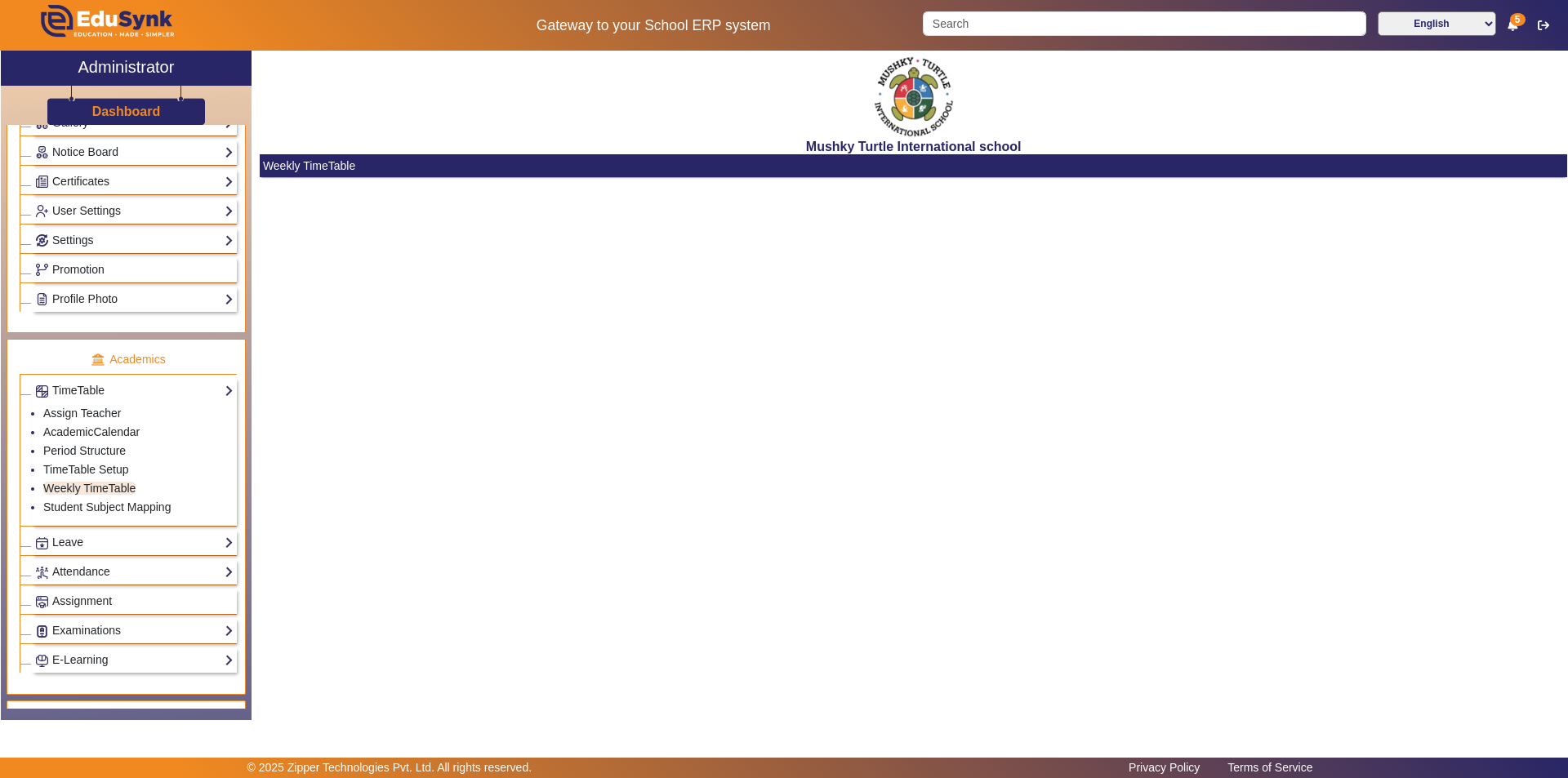
click at [432, 415] on div "Mushky Turtle International school Weekly TimeTable" at bounding box center [908, 376] width 1315 height 652
click at [401, 320] on div "Mushky Turtle International school Weekly TimeTable" at bounding box center [908, 376] width 1315 height 652
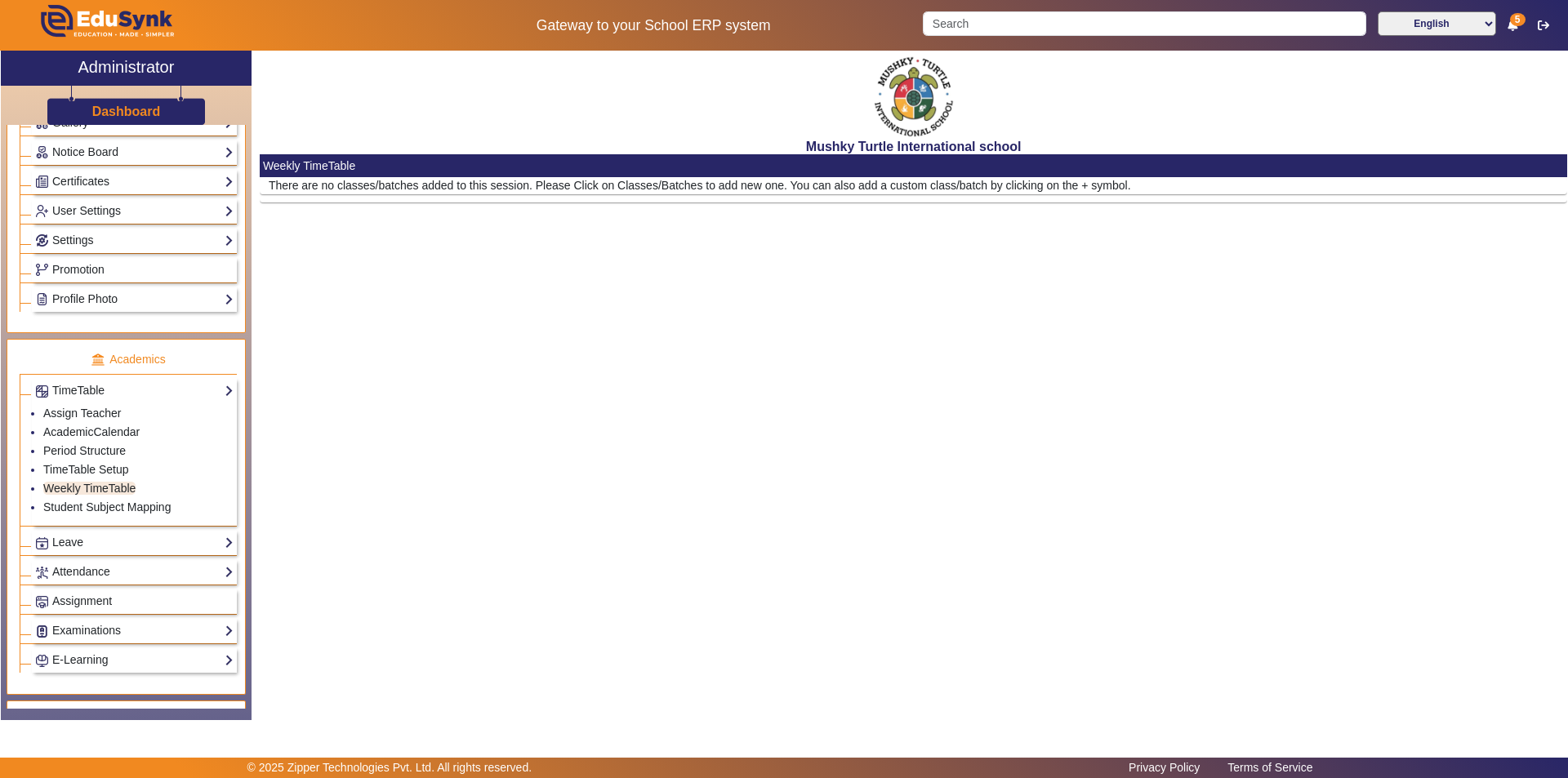
click at [435, 315] on div "Mushky Turtle International school Weekly TimeTable There are no classes/batche…" at bounding box center [908, 376] width 1315 height 652
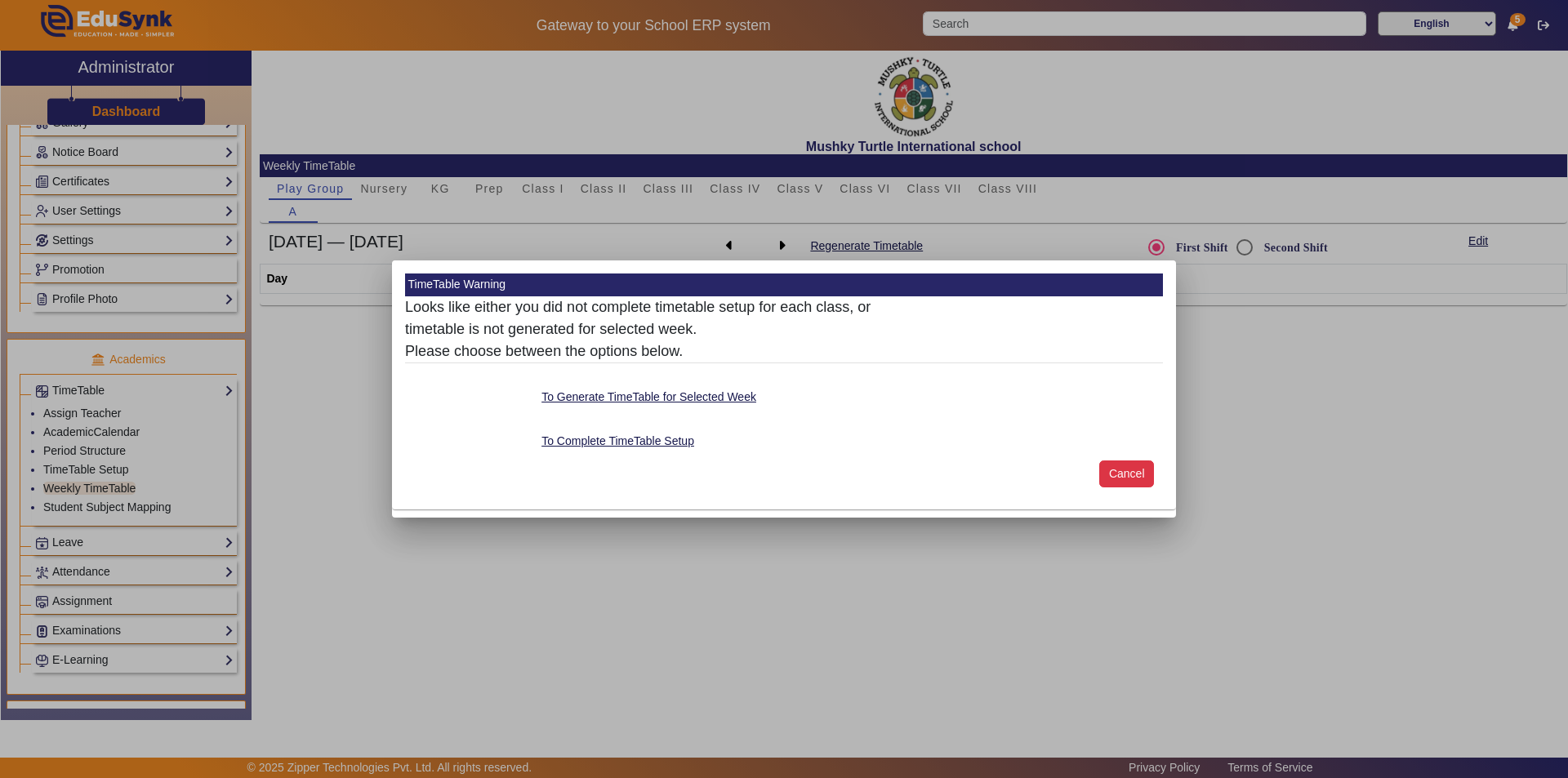
click at [1123, 467] on button "Cancel" at bounding box center [1125, 474] width 54 height 28
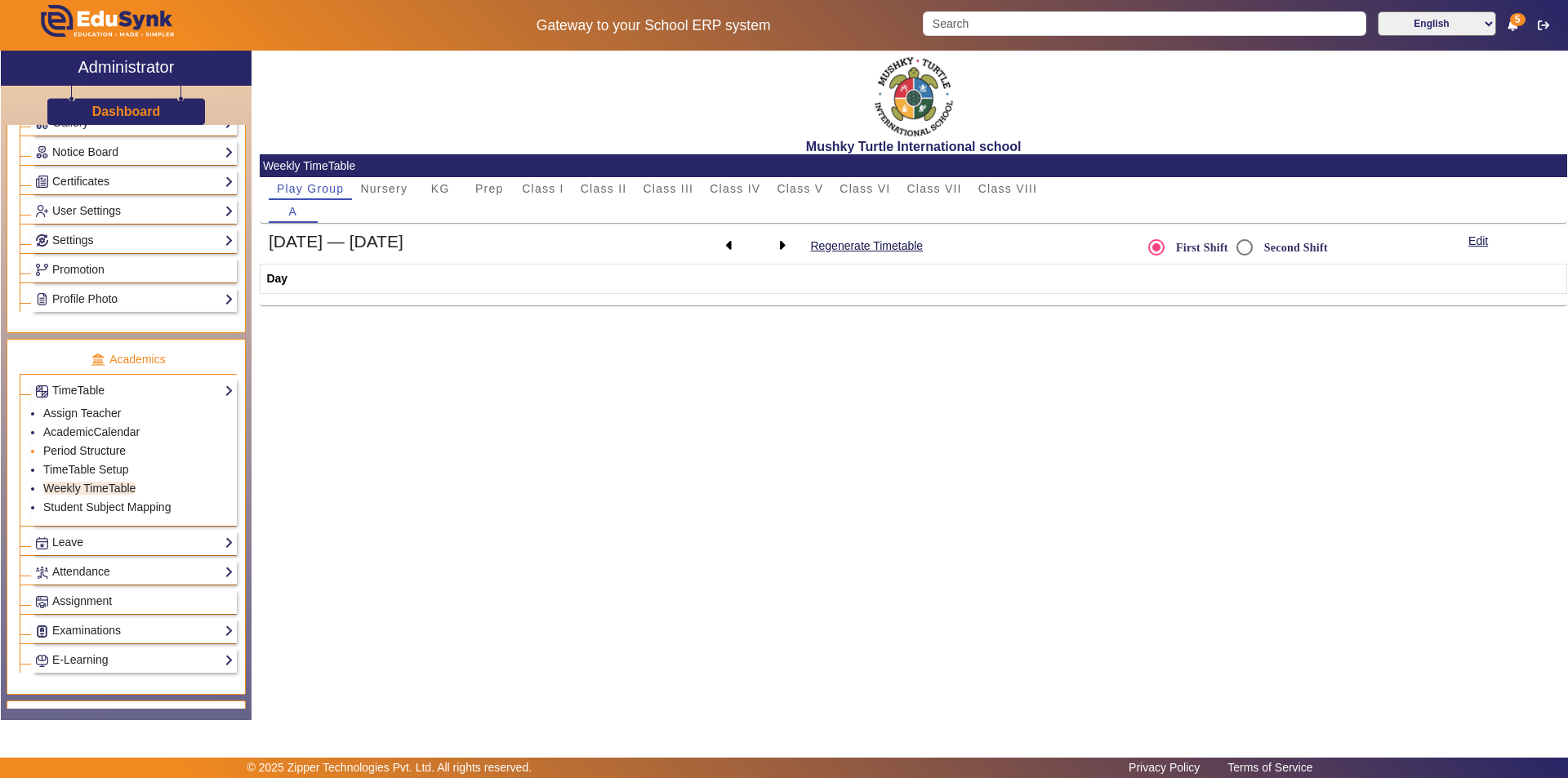
click at [86, 452] on link "Period Structure" at bounding box center [85, 451] width 83 height 13
click at [91, 447] on link "Period Structure" at bounding box center [85, 451] width 83 height 13
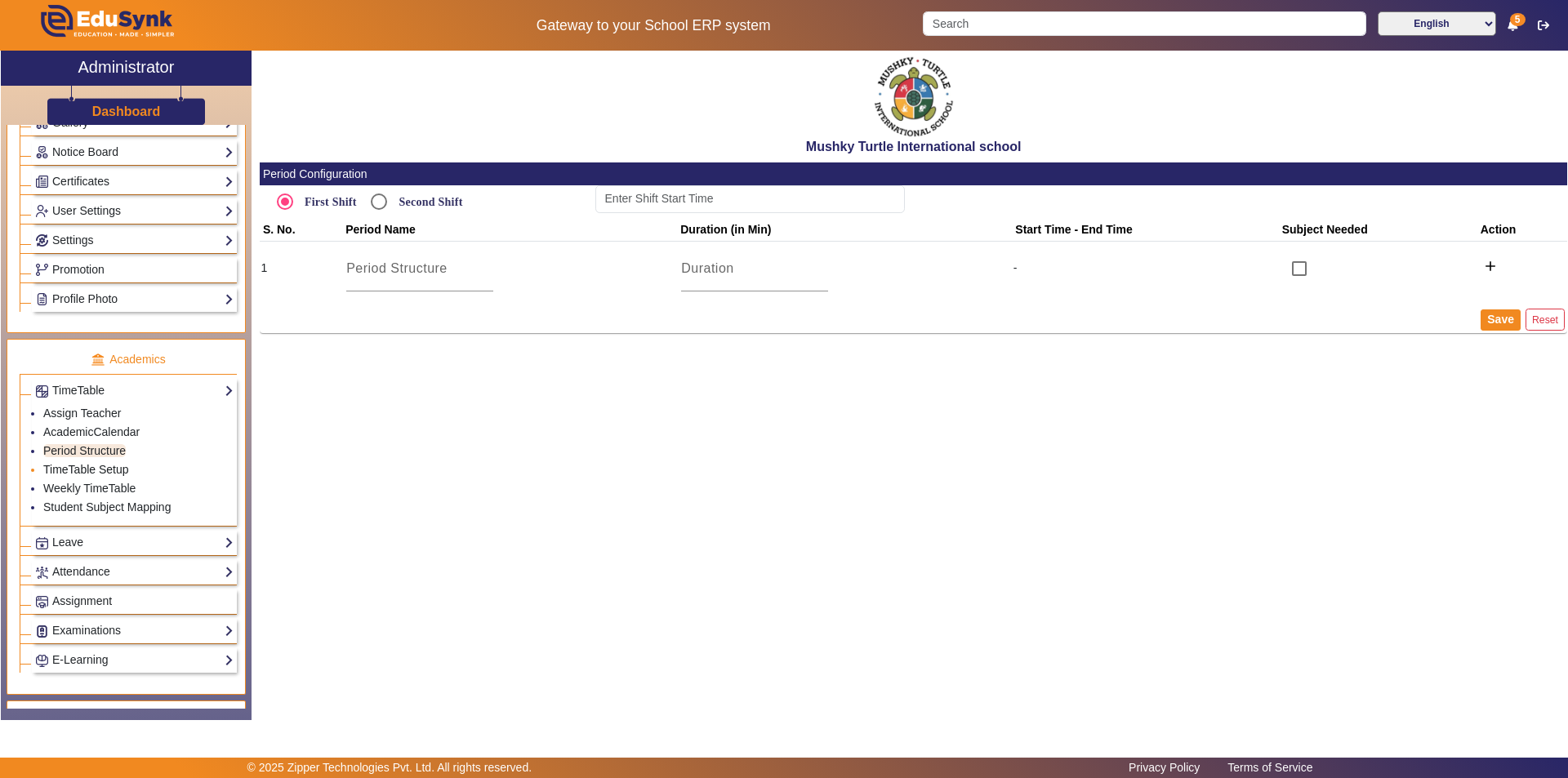
click at [104, 467] on link "TimeTable Setup" at bounding box center [86, 469] width 86 height 13
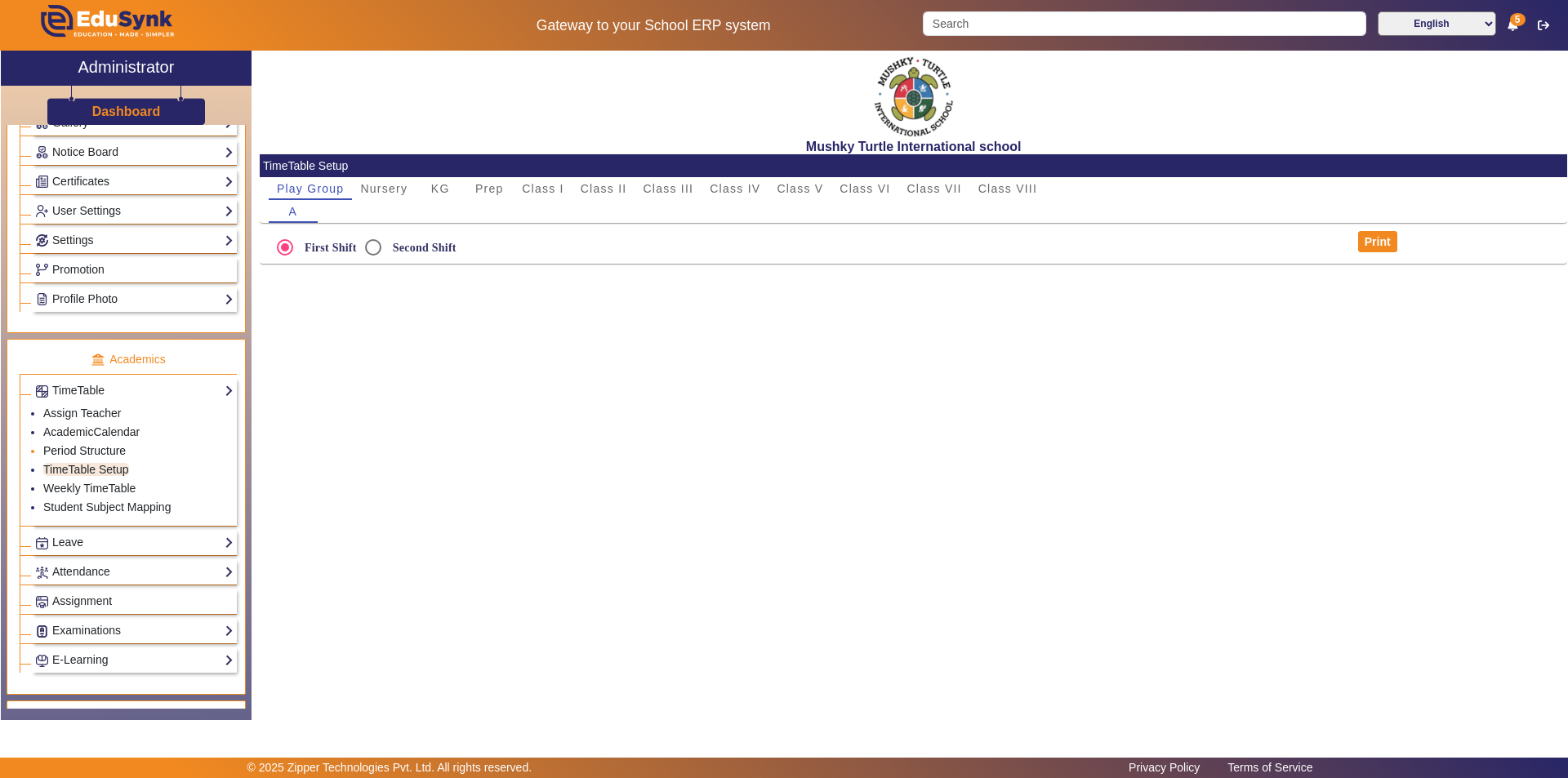
click at [109, 450] on link "Period Structure" at bounding box center [85, 451] width 83 height 13
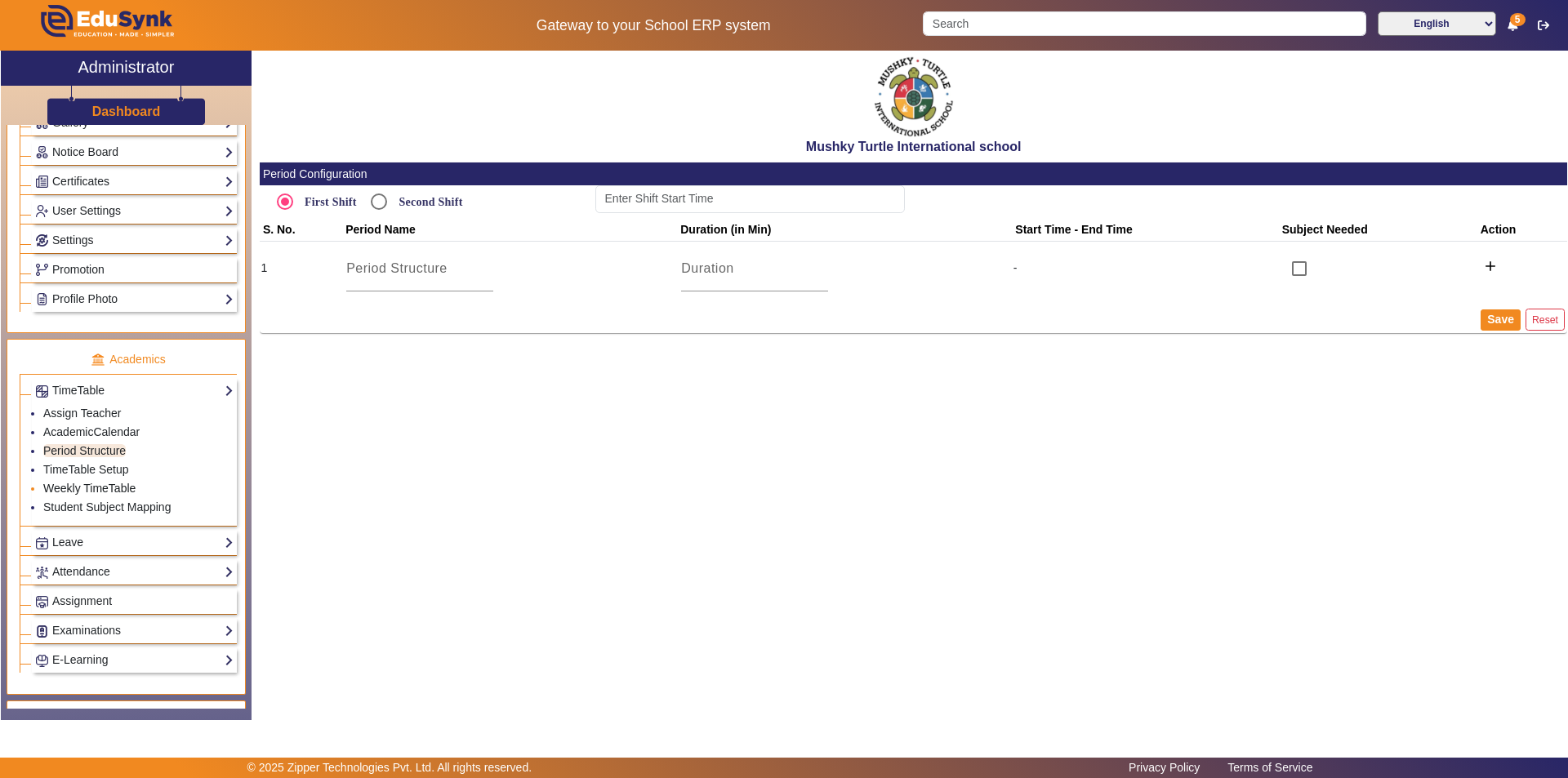
click at [103, 487] on link "Weekly TimeTable" at bounding box center [89, 488] width 92 height 13
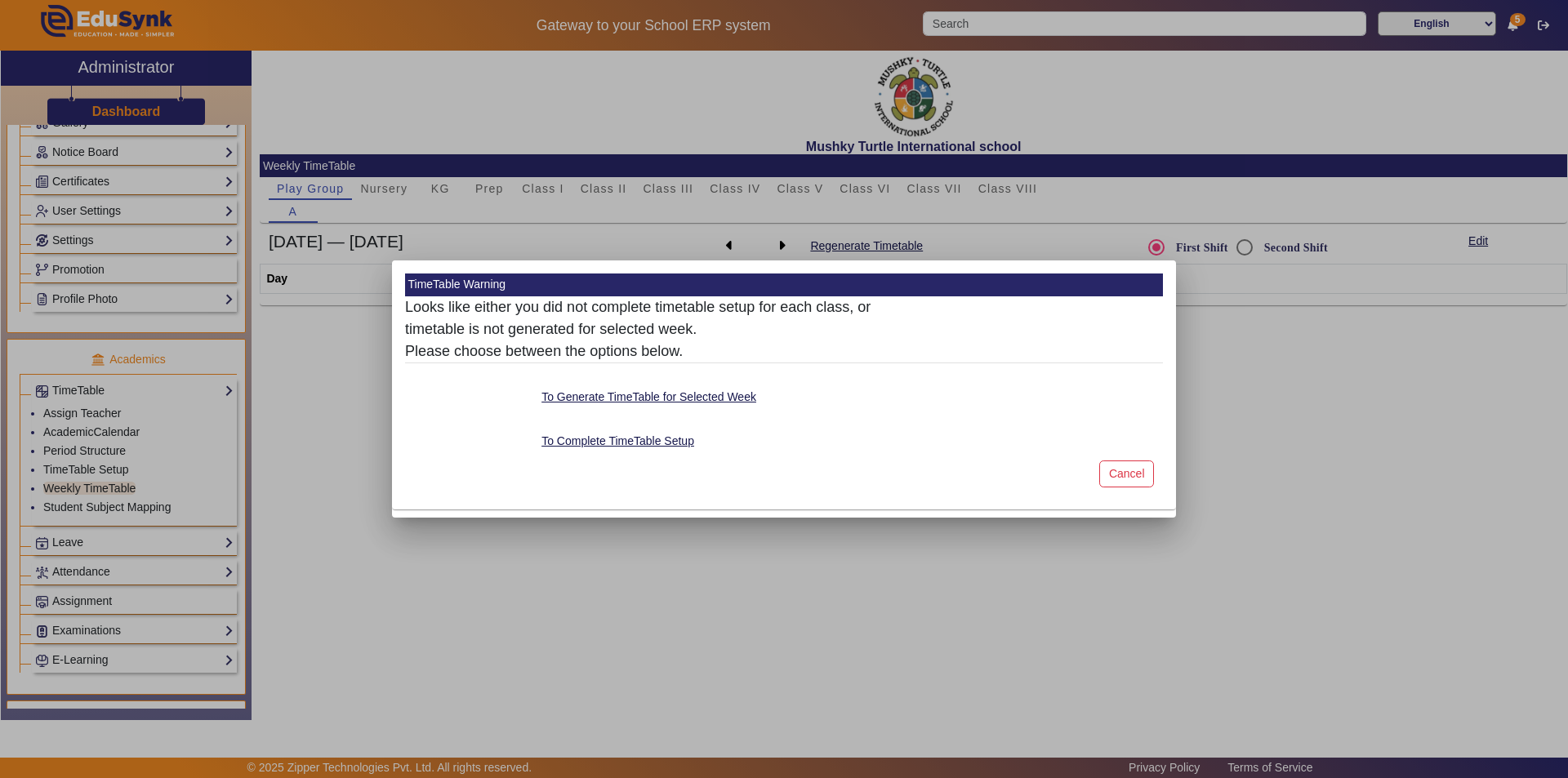
click at [106, 467] on div at bounding box center [784, 389] width 1568 height 778
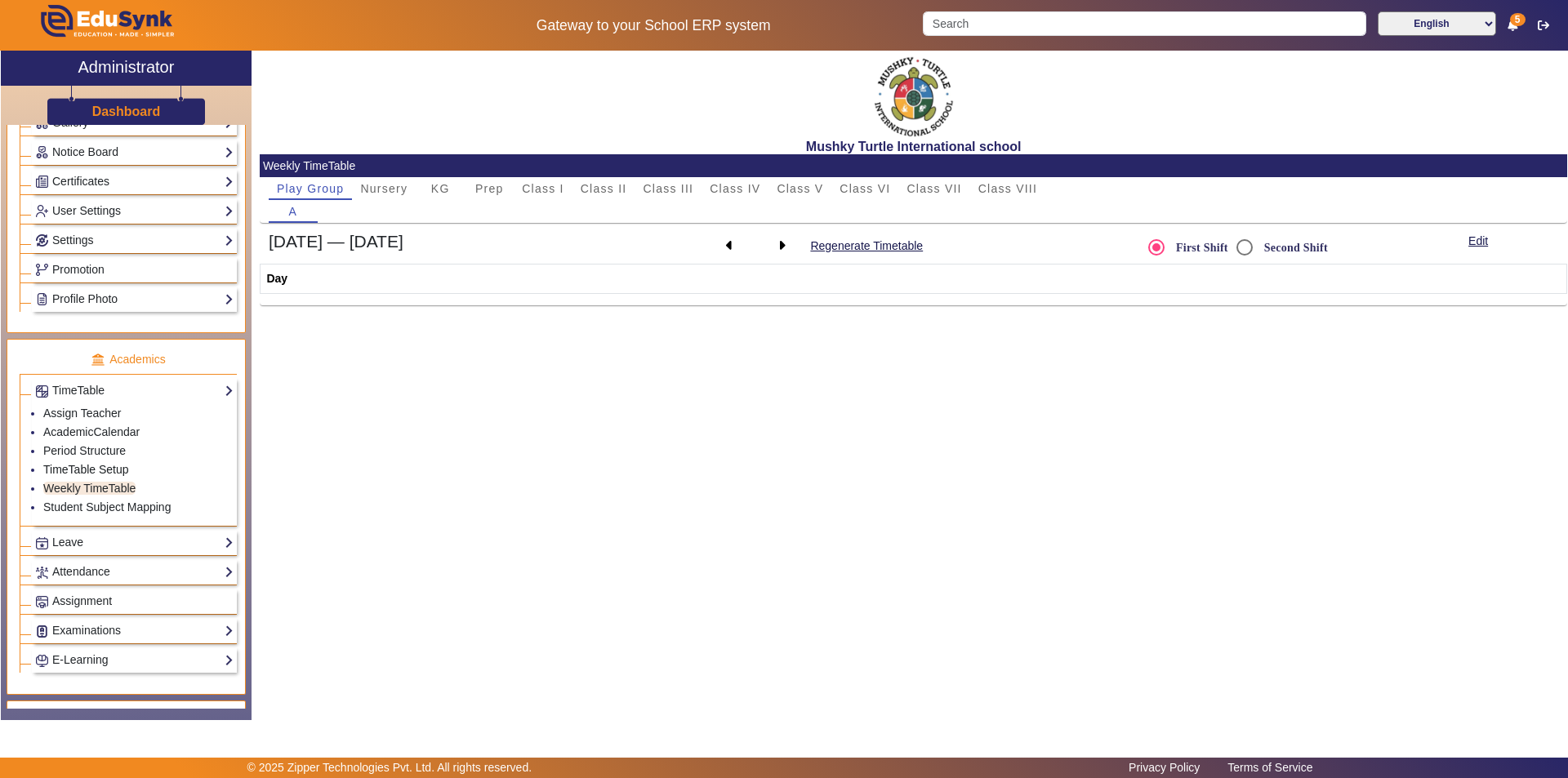
click at [106, 467] on link "TimeTable Setup" at bounding box center [86, 469] width 86 height 13
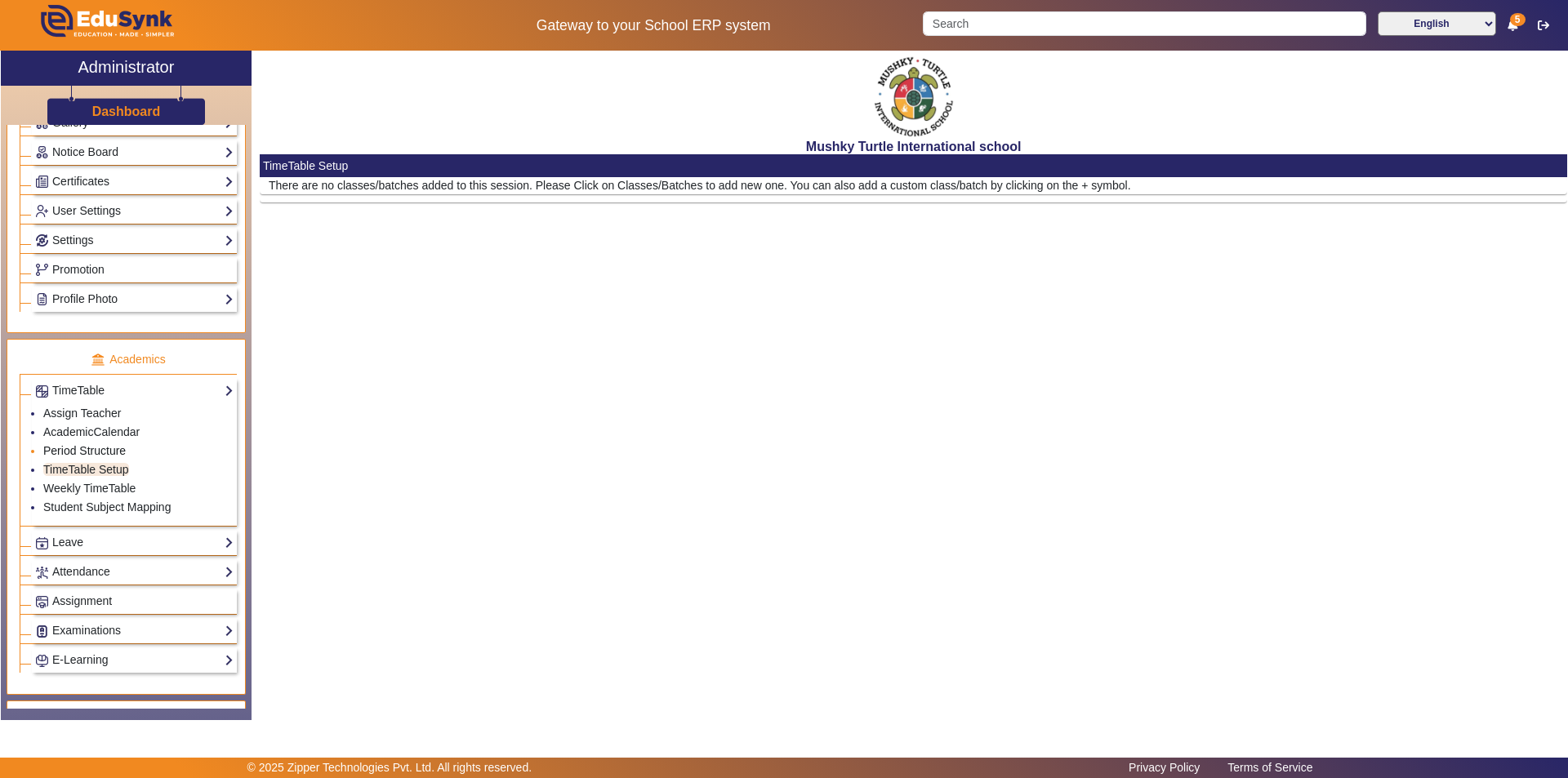
click at [112, 450] on link "Period Structure" at bounding box center [85, 451] width 83 height 13
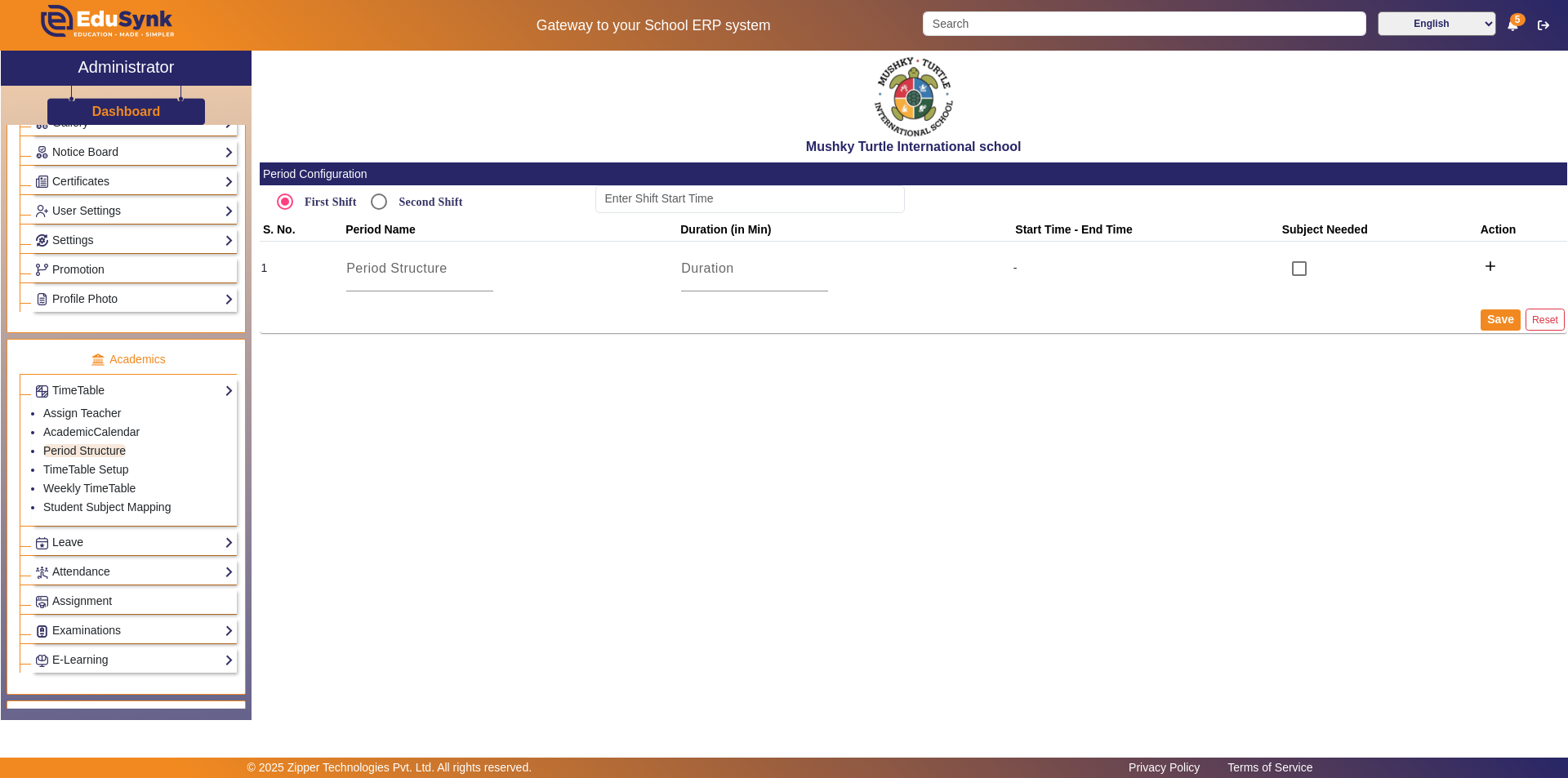
click at [145, 544] on link "Leave" at bounding box center [134, 542] width 199 height 18
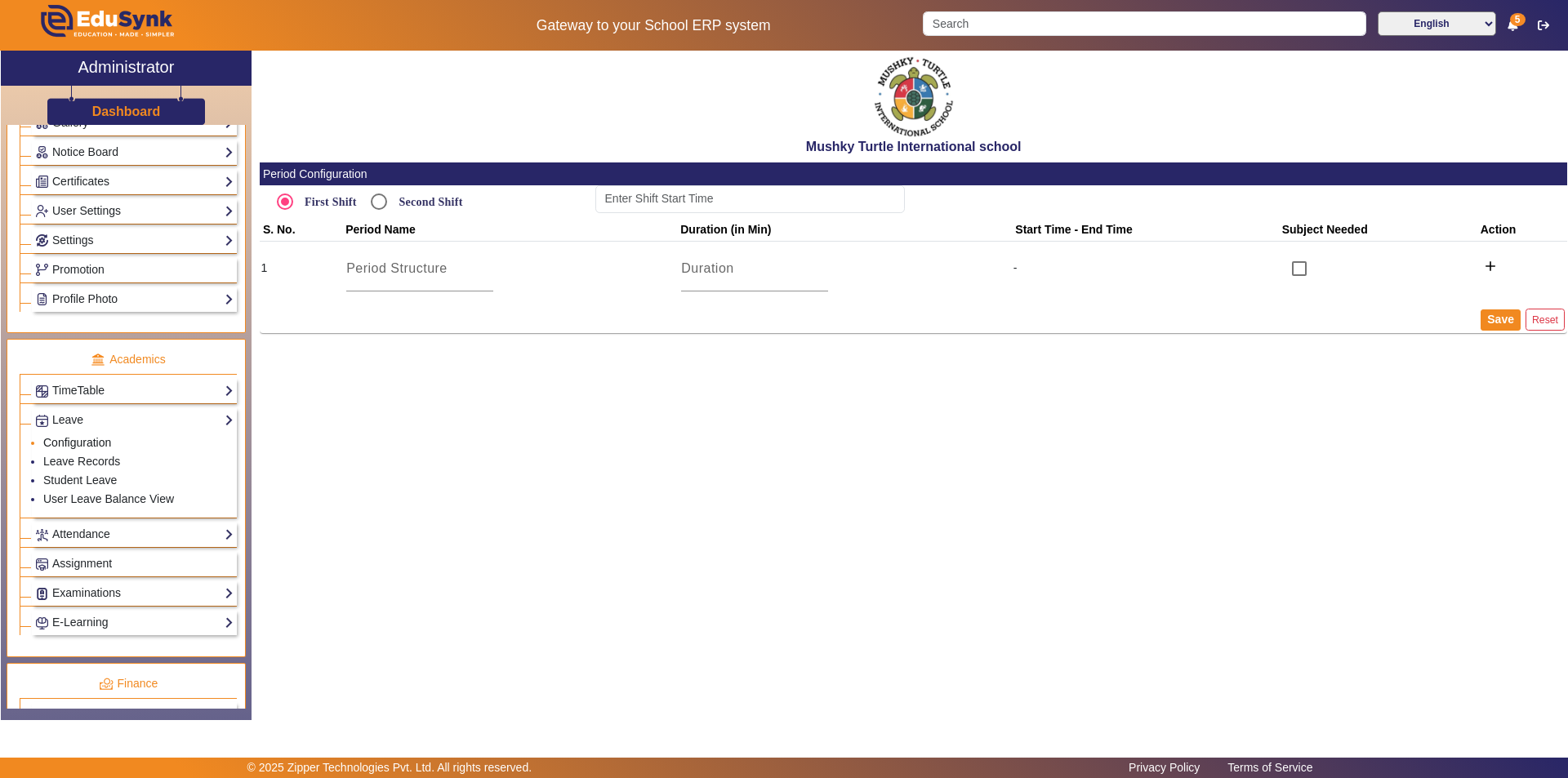
click at [105, 438] on link "Configuration" at bounding box center [77, 442] width 68 height 13
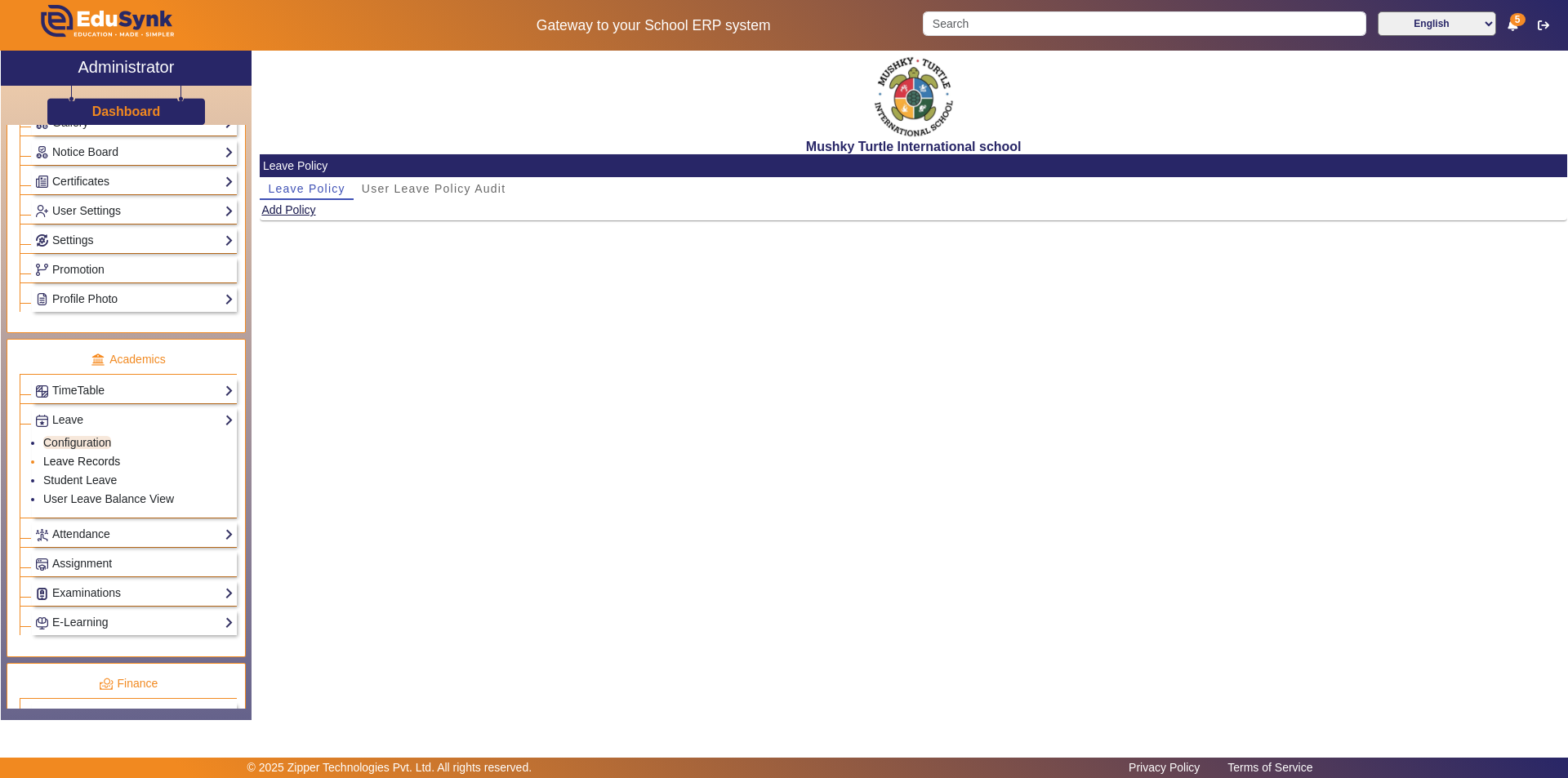
click at [95, 460] on link "Leave Records" at bounding box center [81, 461] width 76 height 13
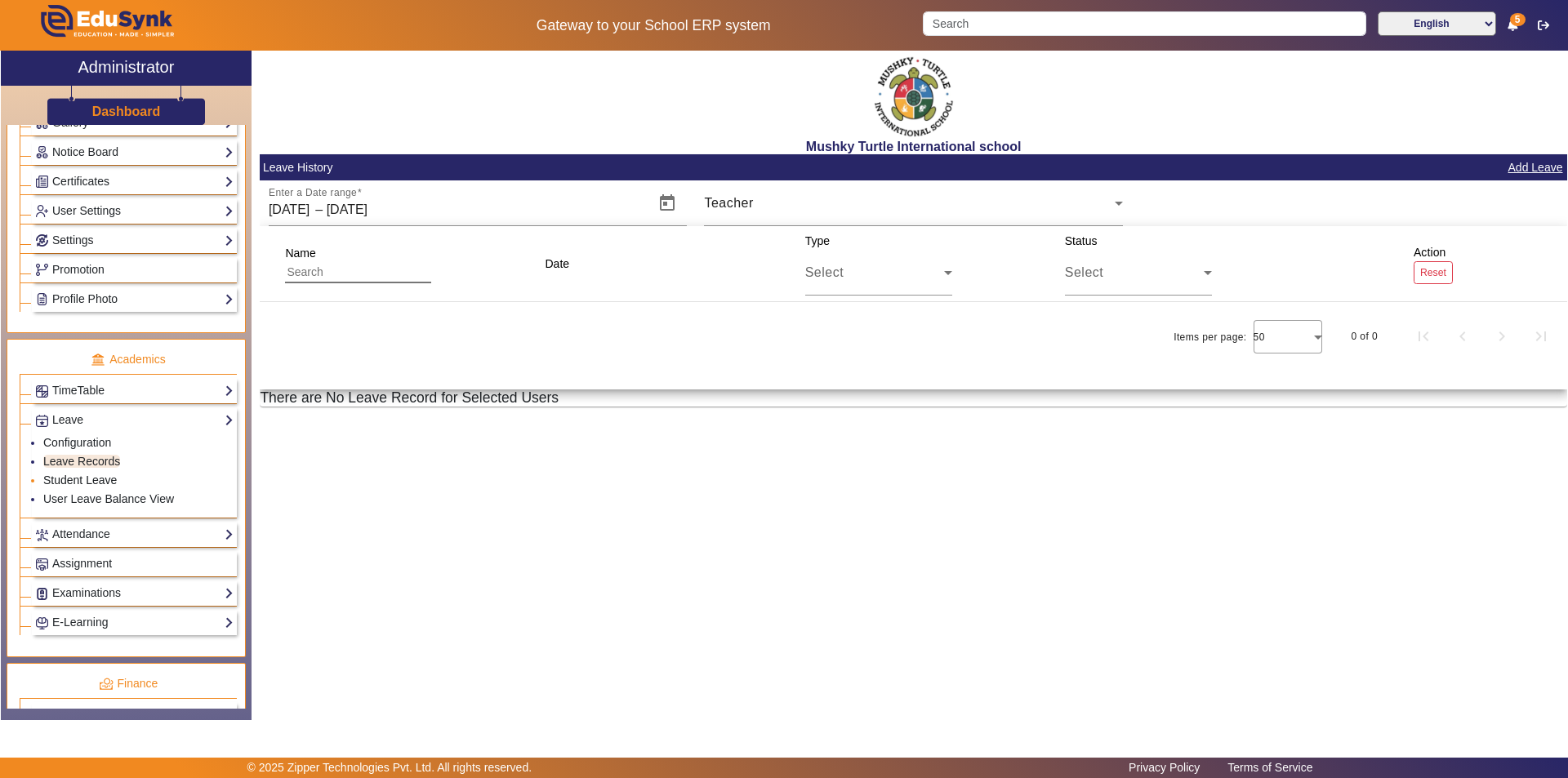
click at [91, 482] on link "Student Leave" at bounding box center [80, 480] width 74 height 13
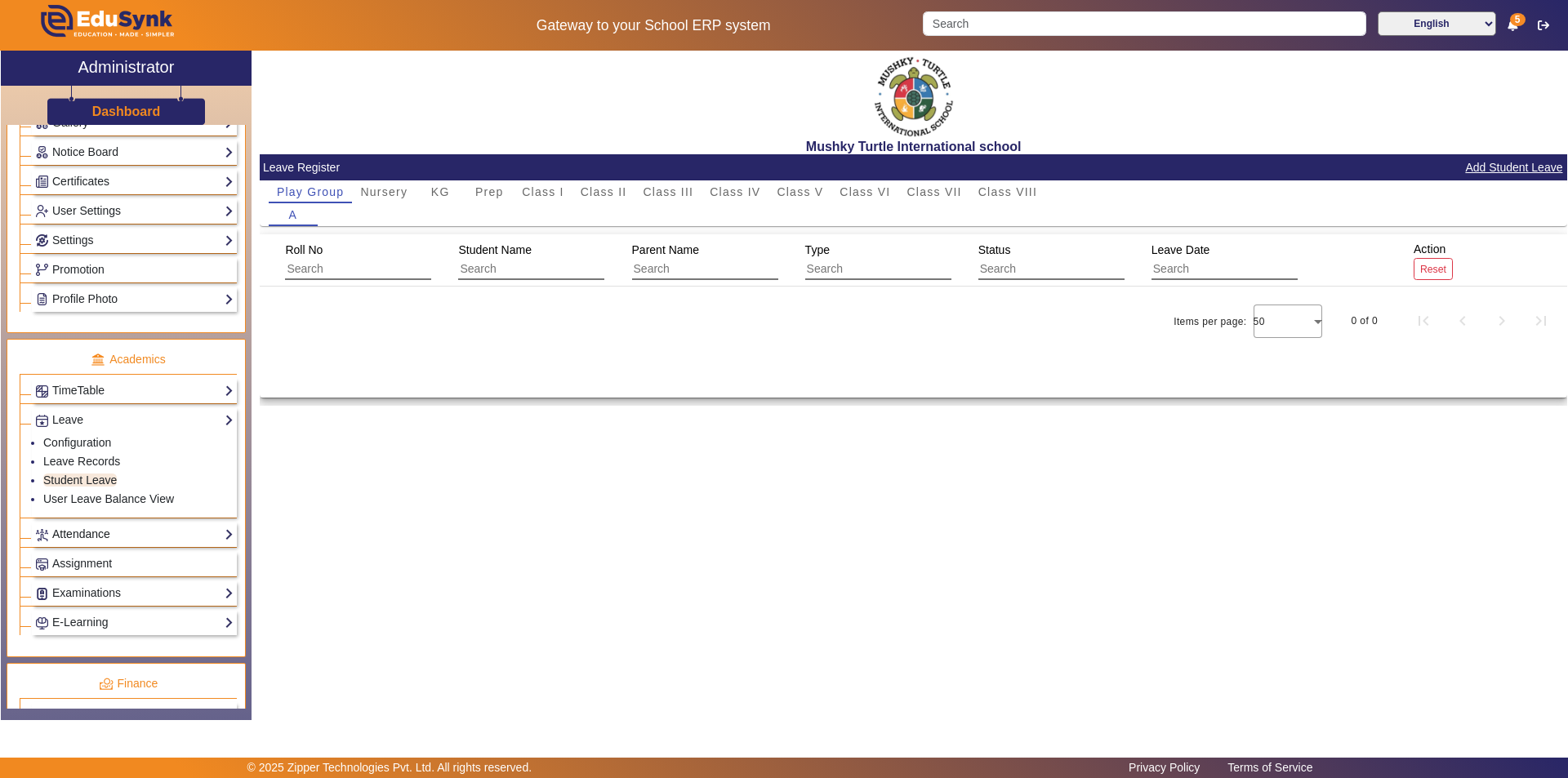
click at [140, 530] on link "Attendance" at bounding box center [134, 534] width 199 height 18
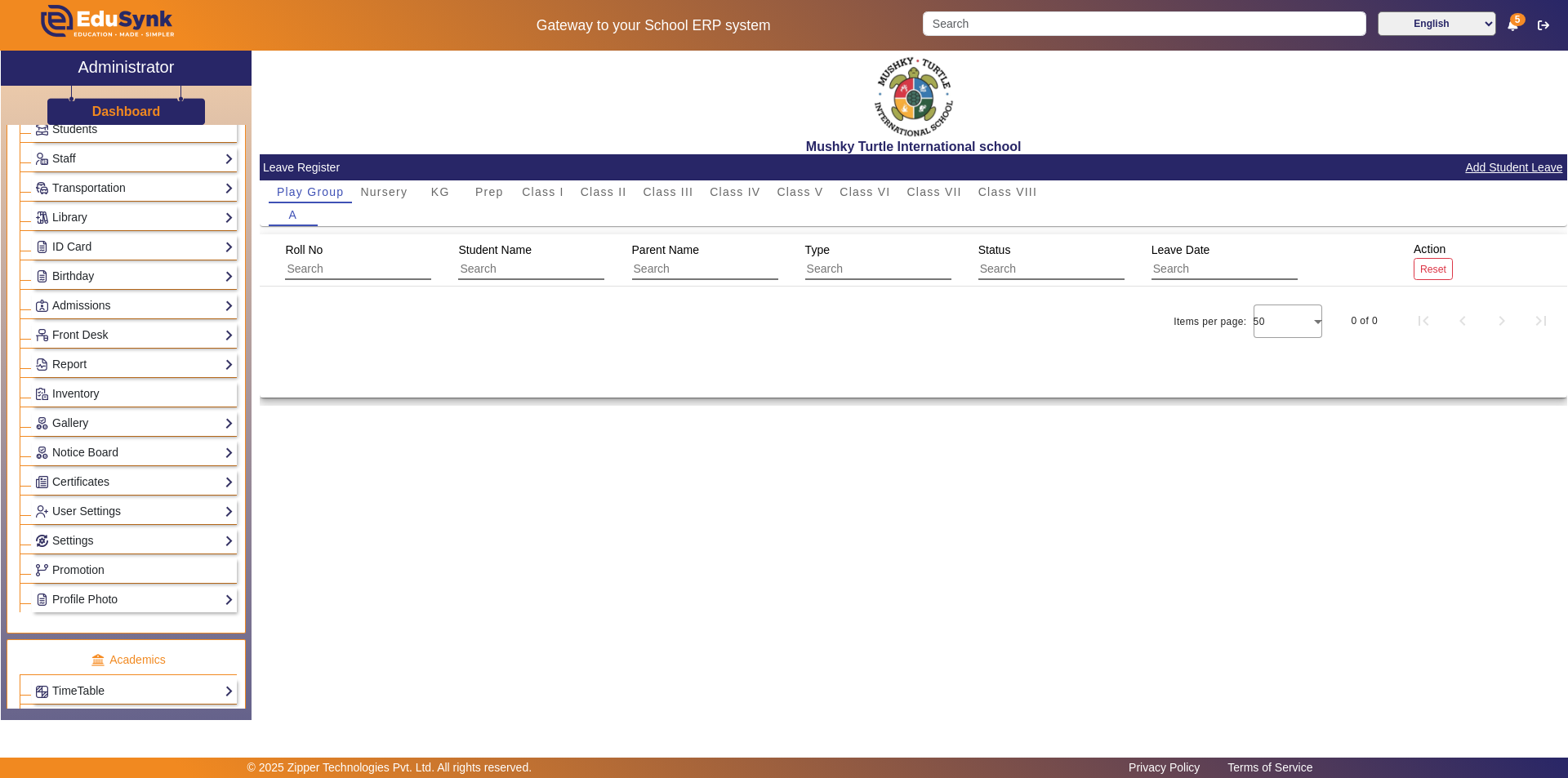
scroll to position [163, 0]
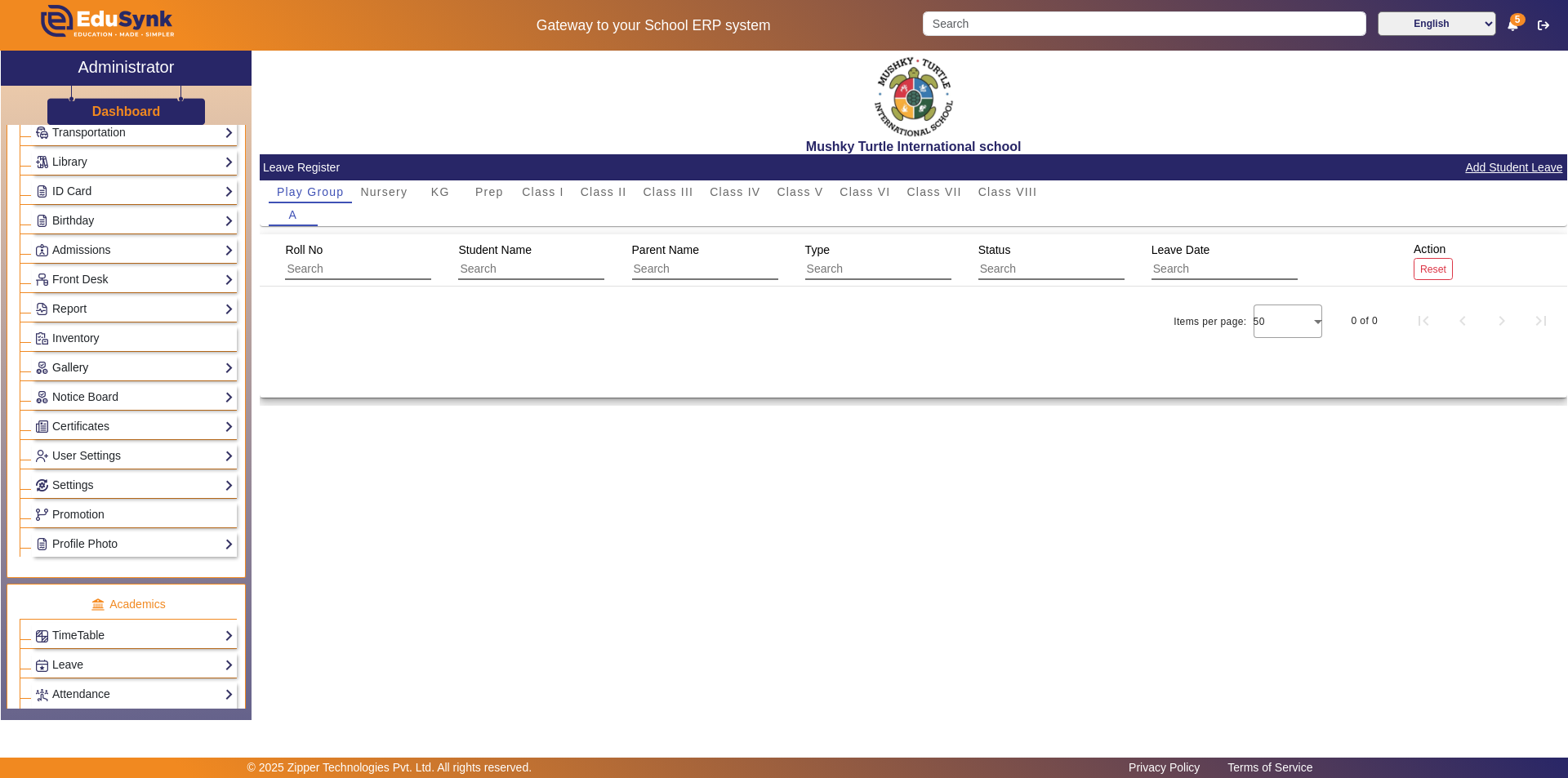
click at [107, 367] on link "Gallery" at bounding box center [134, 368] width 199 height 18
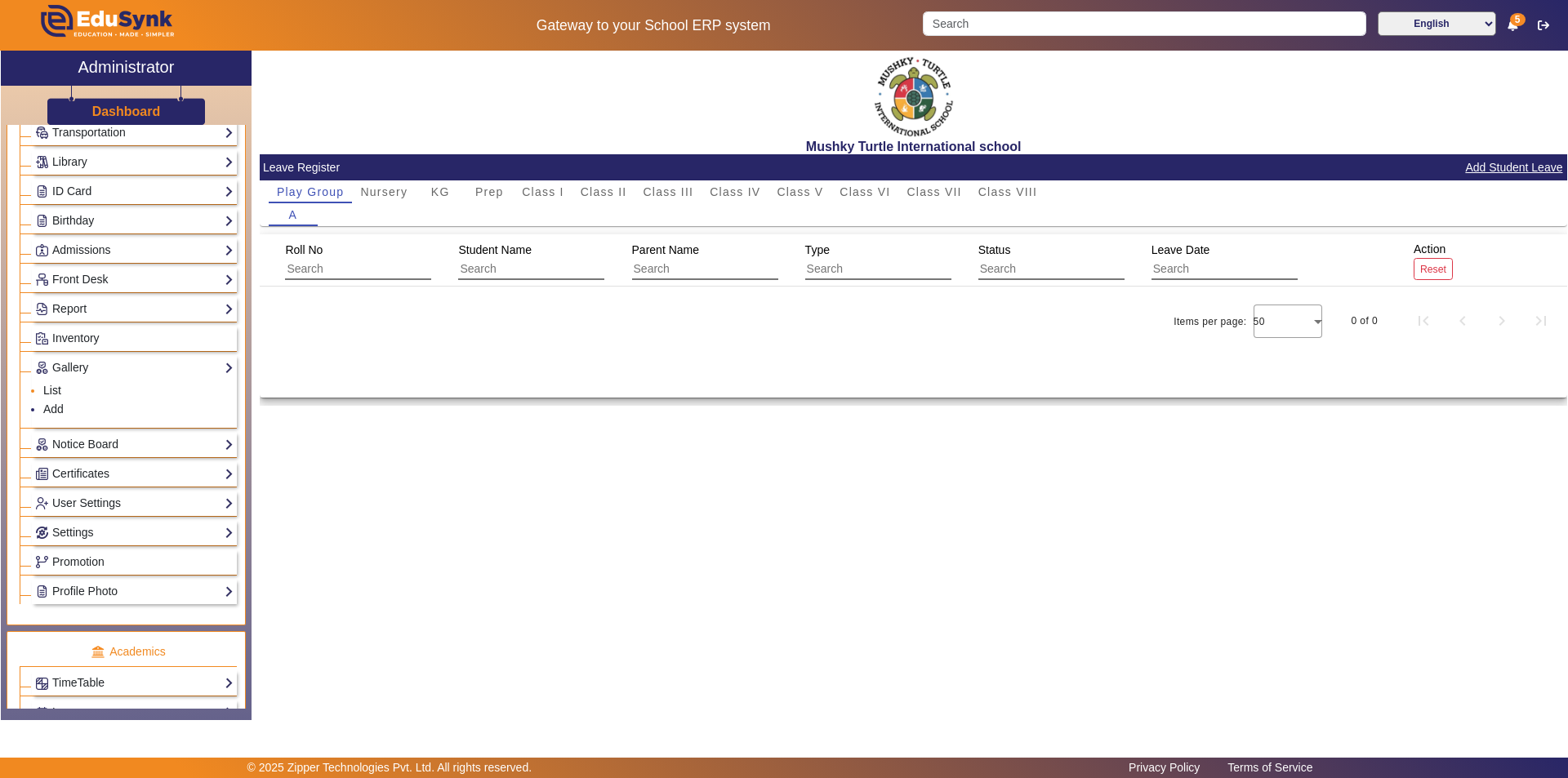
click at [53, 389] on link "List" at bounding box center [52, 390] width 18 height 13
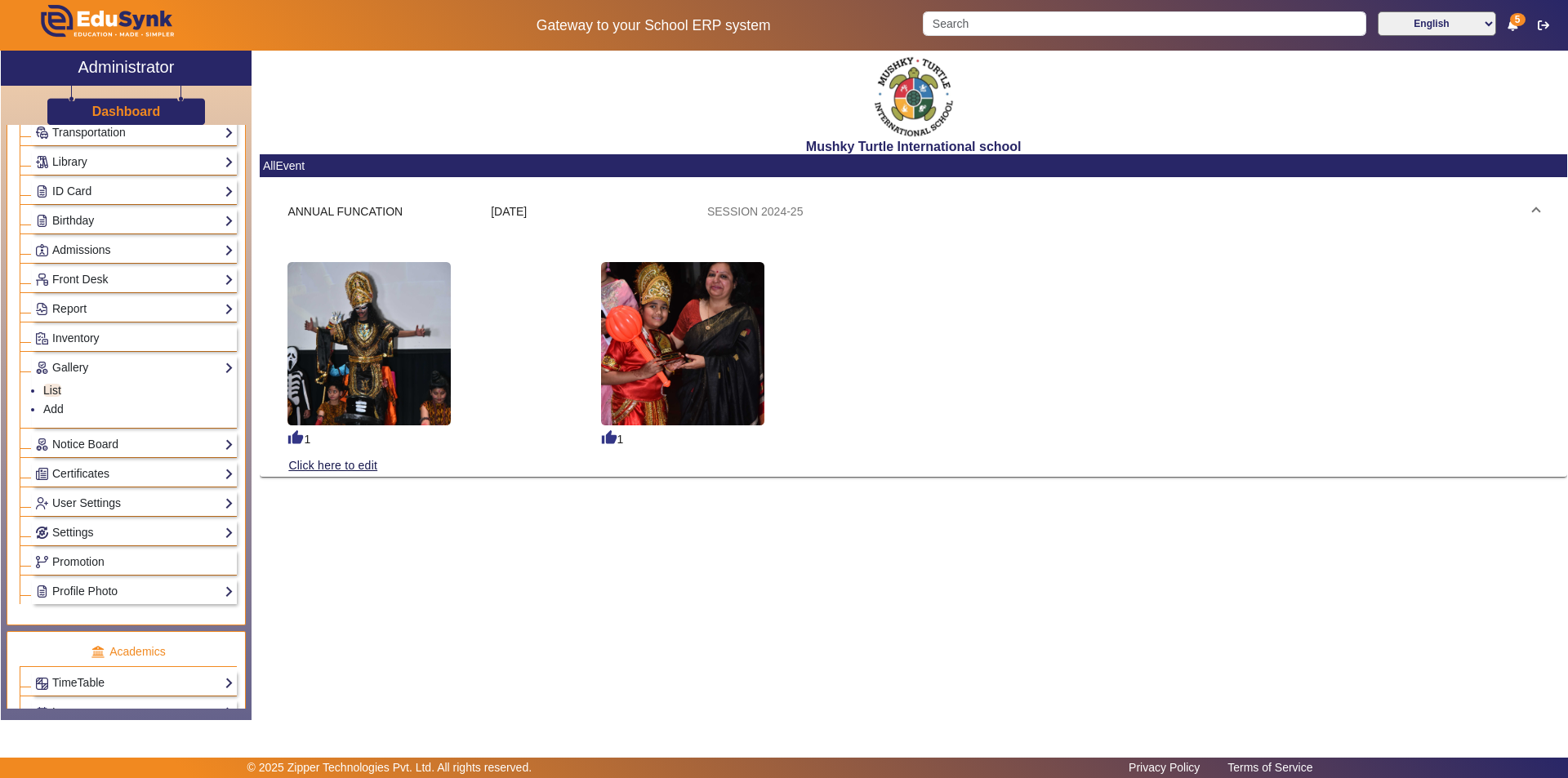
click at [1059, 332] on div "thumb_up 1 thumb_up 1 Click here to edit" at bounding box center [913, 354] width 1251 height 201
click at [811, 221] on mat-expansion-panel-header "ANNUAL FUNCATION [DATE] SESSION 2024-25" at bounding box center [913, 211] width 1291 height 52
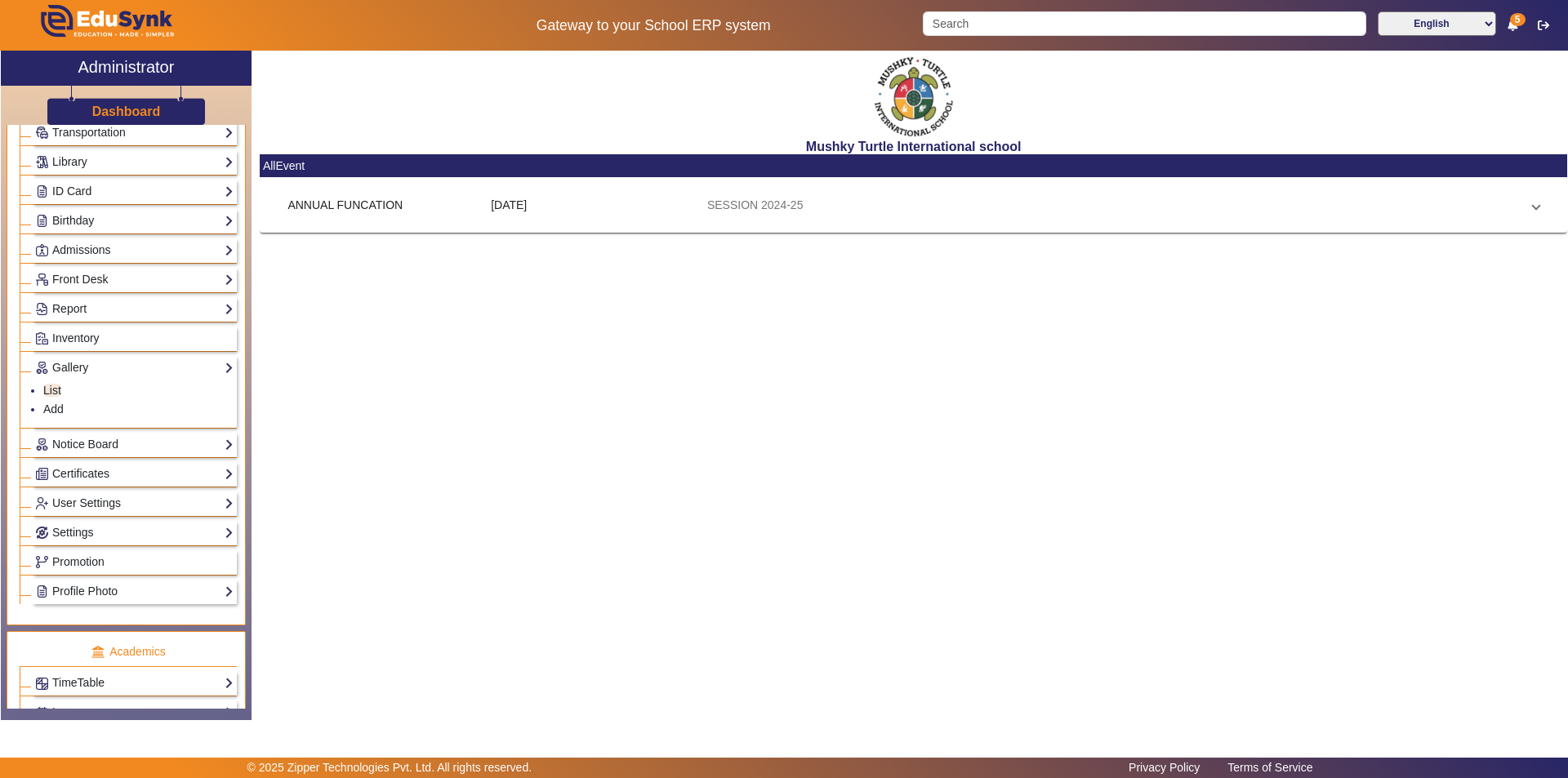
click at [808, 211] on mat-panel-description "SESSION 2024-25" at bounding box center [1113, 205] width 813 height 17
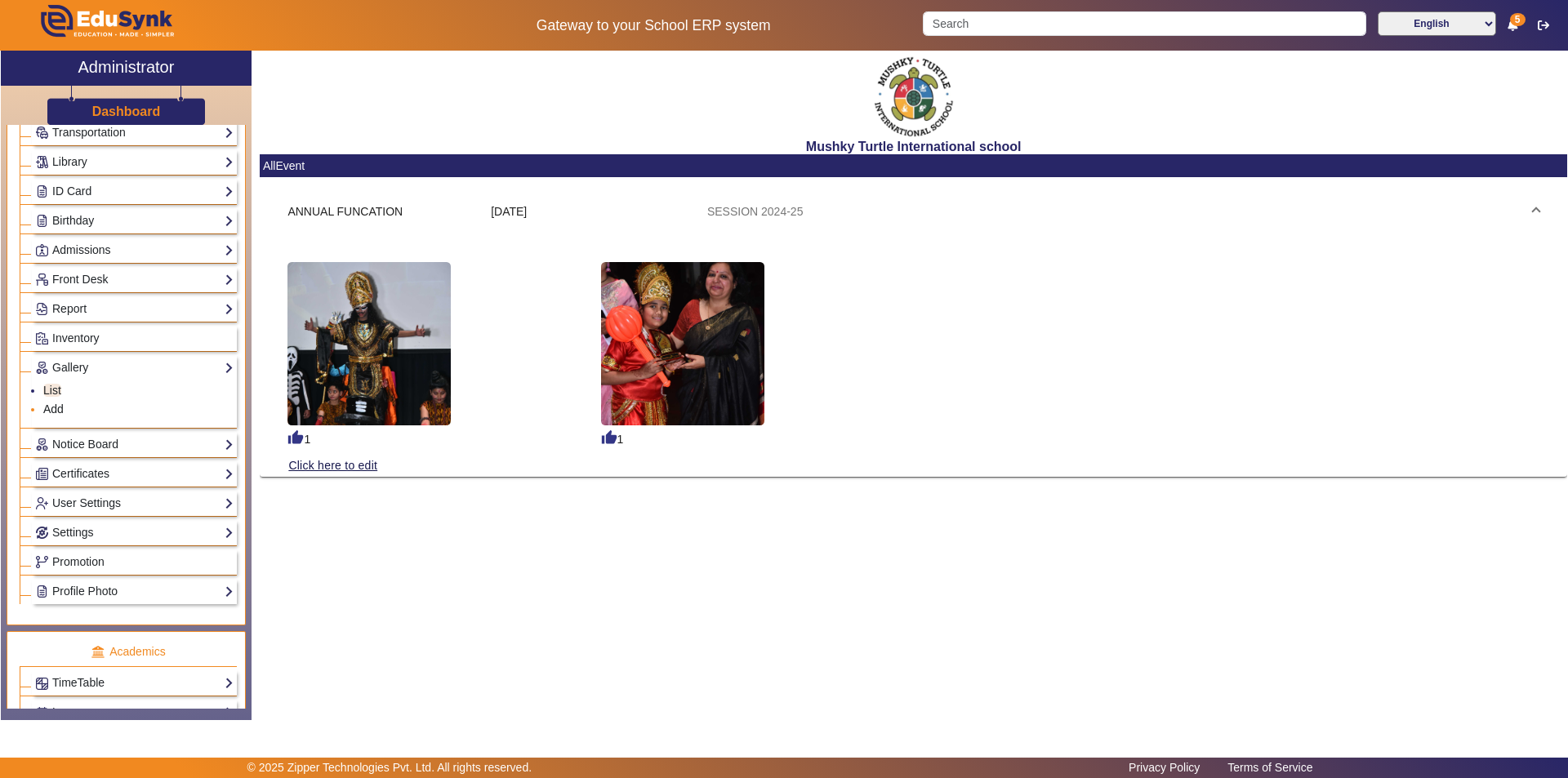
click at [59, 407] on link "Add" at bounding box center [53, 408] width 20 height 13
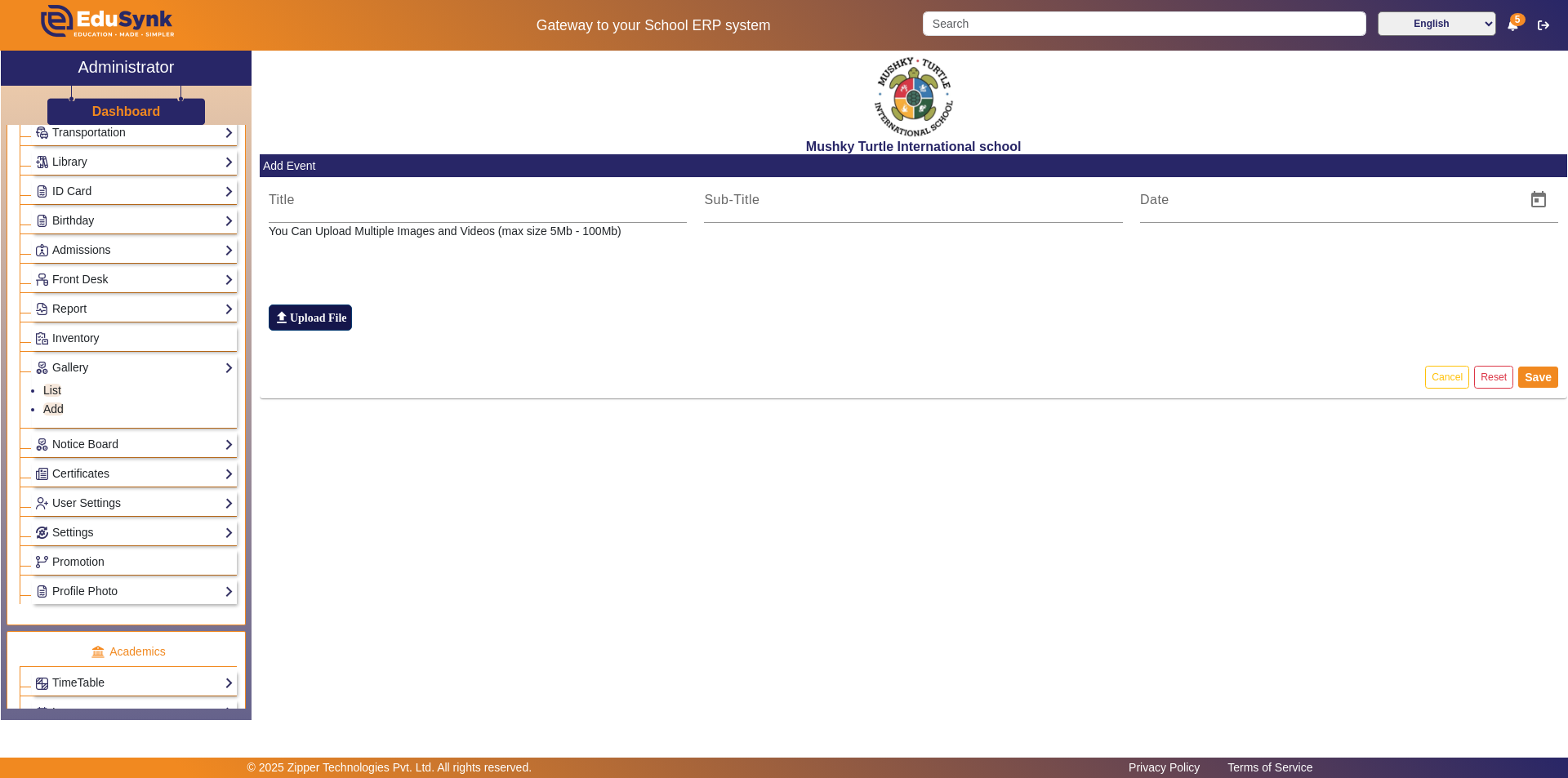
click at [314, 320] on label "file_upload Upload File" at bounding box center [310, 317] width 84 height 26
click at [0, 0] on input "file_upload Upload File" at bounding box center [0, 0] width 0 height 0
click at [423, 208] on input at bounding box center [478, 200] width 419 height 19
type input "ANNUAL FUNCATION"
click at [746, 201] on input at bounding box center [913, 200] width 419 height 19
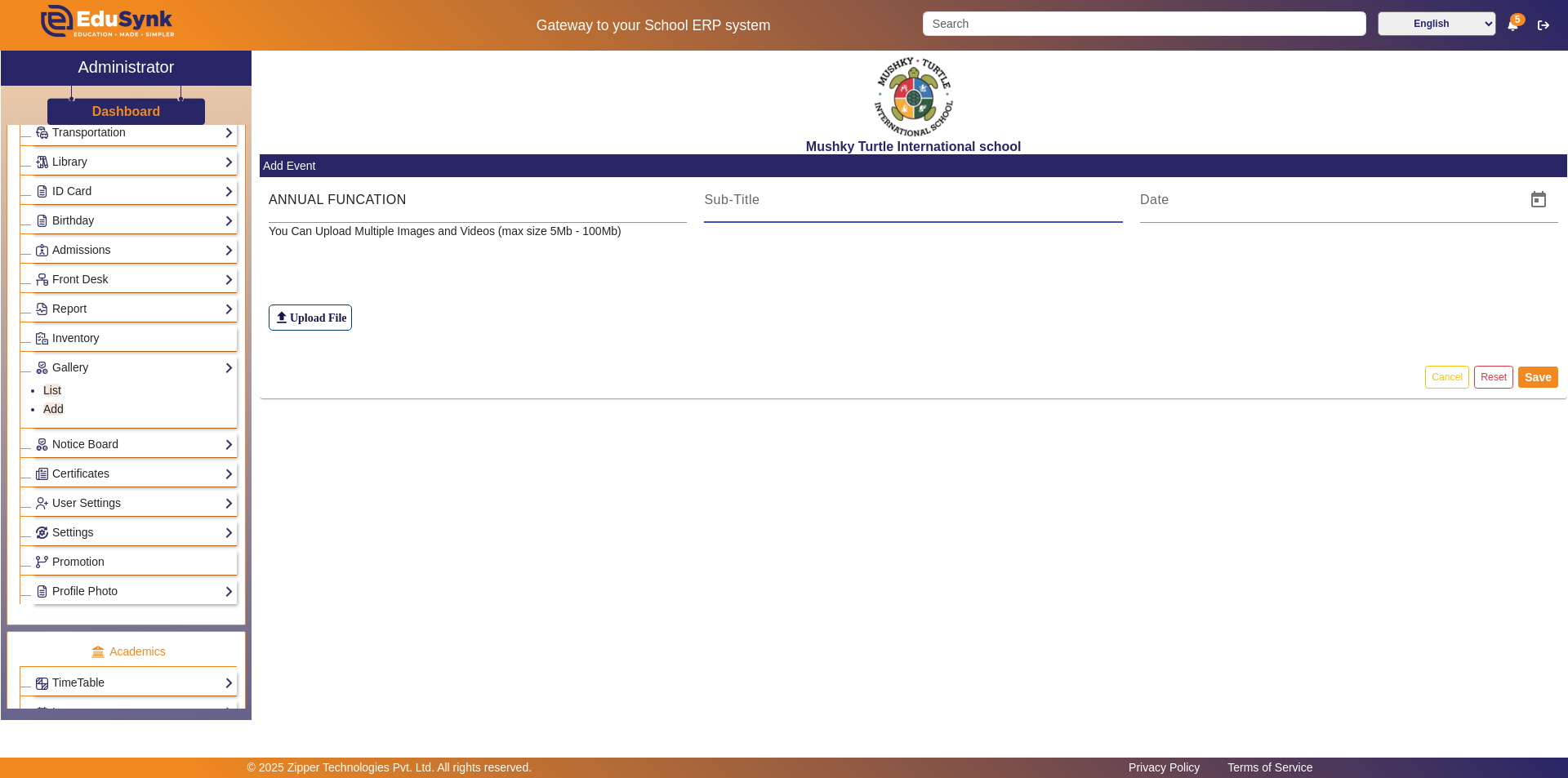
type input "SESSION 2024-25"
click at [1206, 206] on input at bounding box center [1328, 200] width 376 height 19
type input "[DATE]"
click at [398, 273] on div "file_upload Upload File" at bounding box center [914, 285] width 1290 height 90
click at [307, 315] on label "file_upload Upload File" at bounding box center [310, 317] width 84 height 26
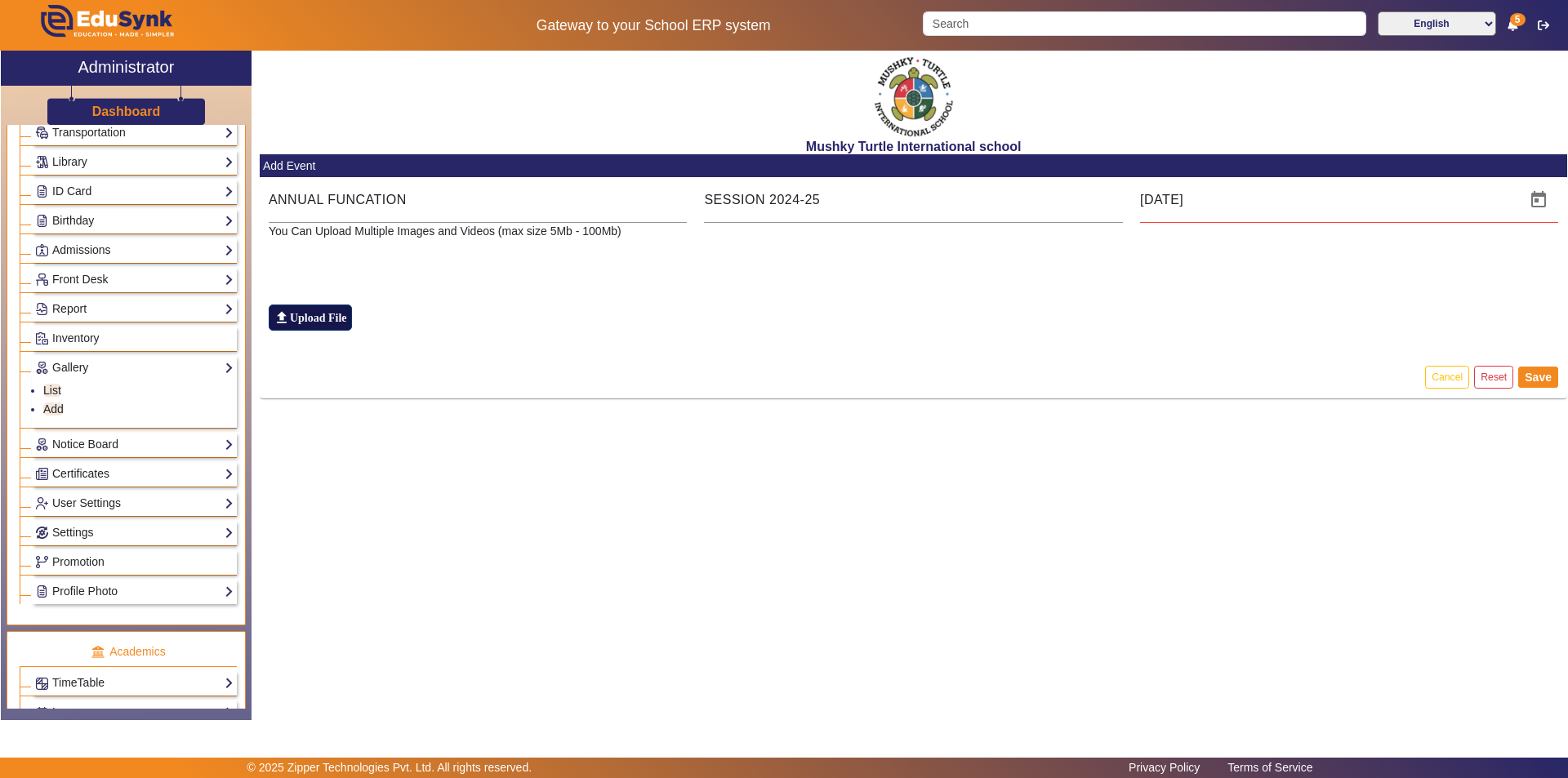
click at [0, 0] on input "file_upload Upload File" at bounding box center [0, 0] width 0 height 0
